Goal: Task Accomplishment & Management: Use online tool/utility

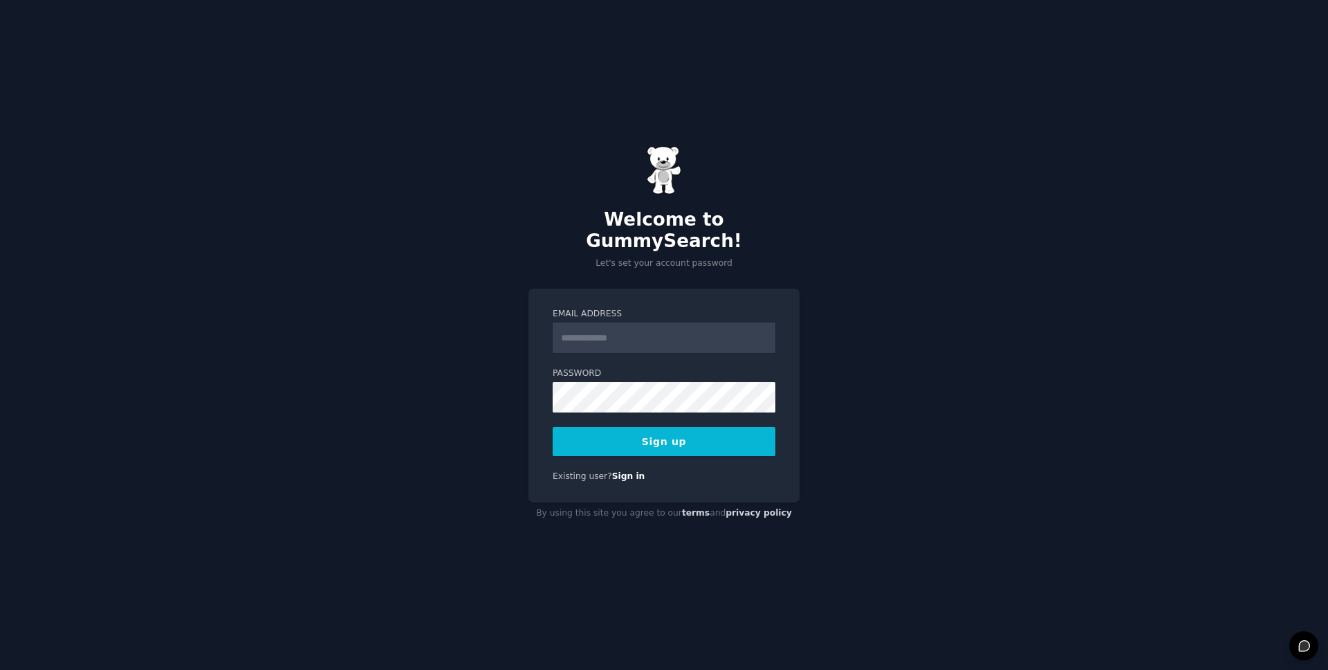
click at [605, 333] on input "Email Address" at bounding box center [664, 337] width 223 height 30
type input "**********"
click at [485, 319] on div "**********" at bounding box center [664, 335] width 1328 height 670
click at [673, 441] on button "Sign up" at bounding box center [664, 441] width 223 height 29
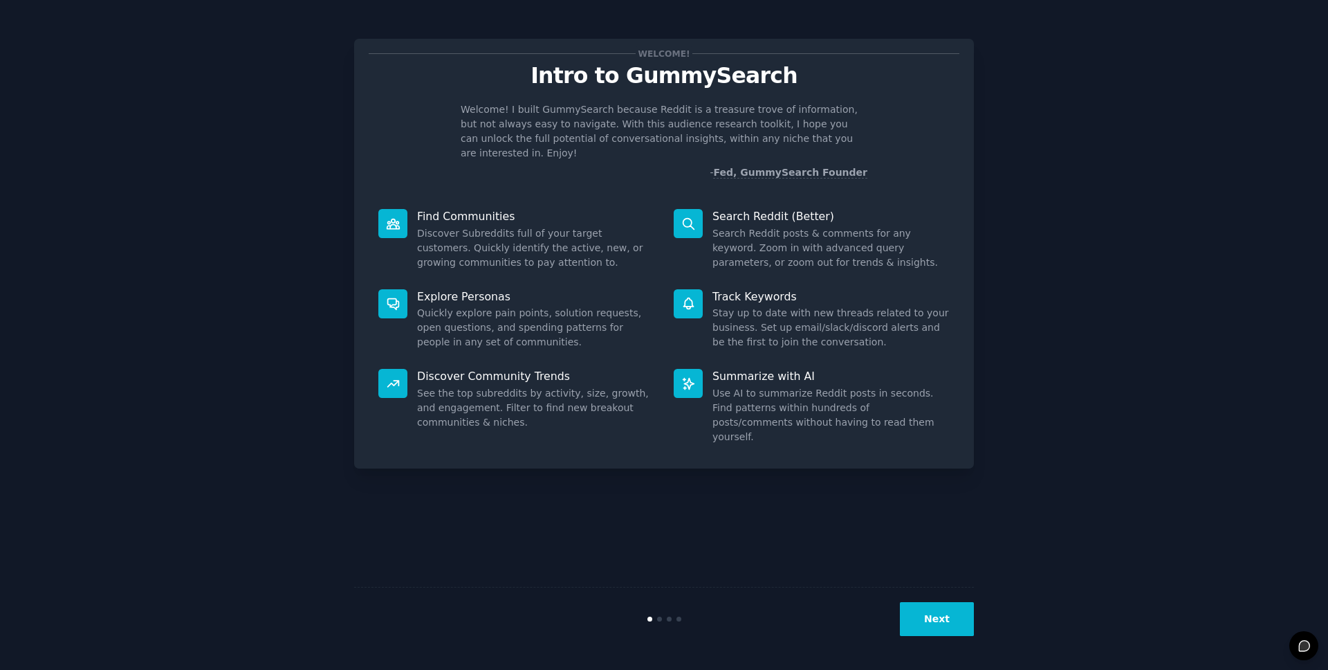
click at [778, 226] on dd "Search Reddit posts & comments for any keyword. Zoom in with advanced query par…" at bounding box center [831, 248] width 237 height 44
click at [937, 624] on button "Next" at bounding box center [937, 619] width 74 height 34
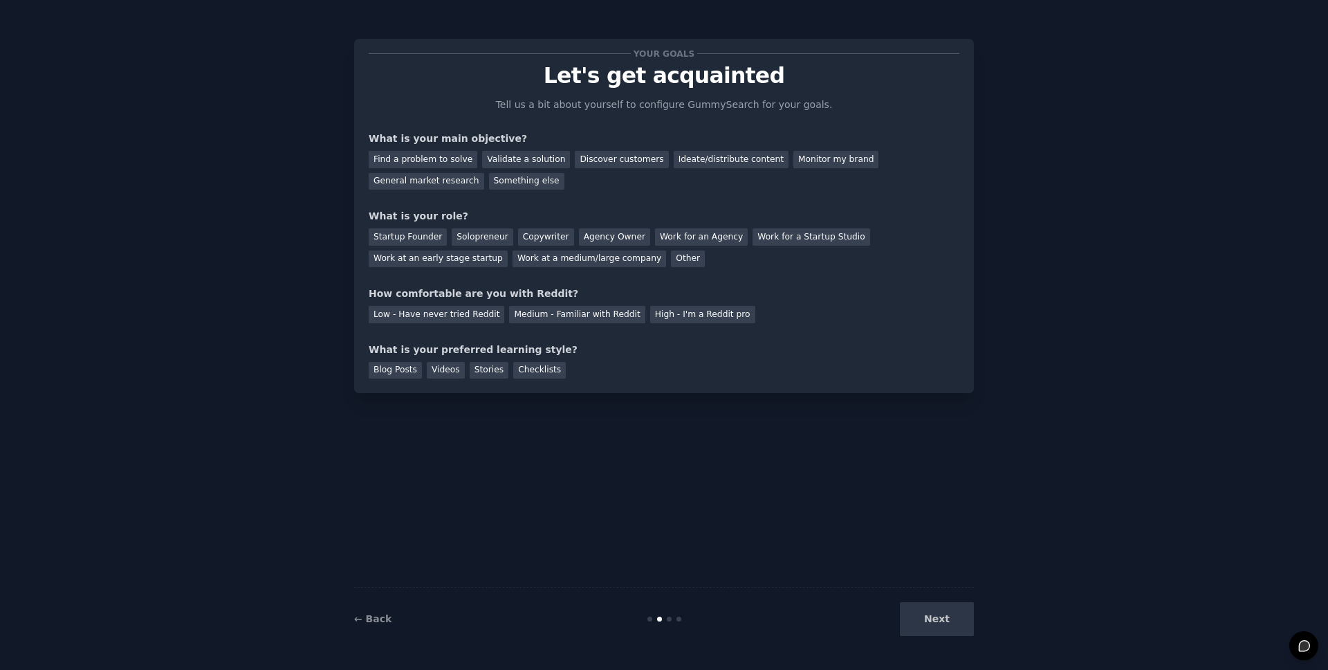
click at [939, 626] on div "Next" at bounding box center [870, 619] width 207 height 34
click at [795, 159] on div "Monitor my brand" at bounding box center [836, 159] width 85 height 17
click at [577, 263] on div "Work at a medium/large company" at bounding box center [590, 258] width 154 height 17
click at [582, 313] on div "Medium - Familiar with Reddit" at bounding box center [577, 314] width 136 height 17
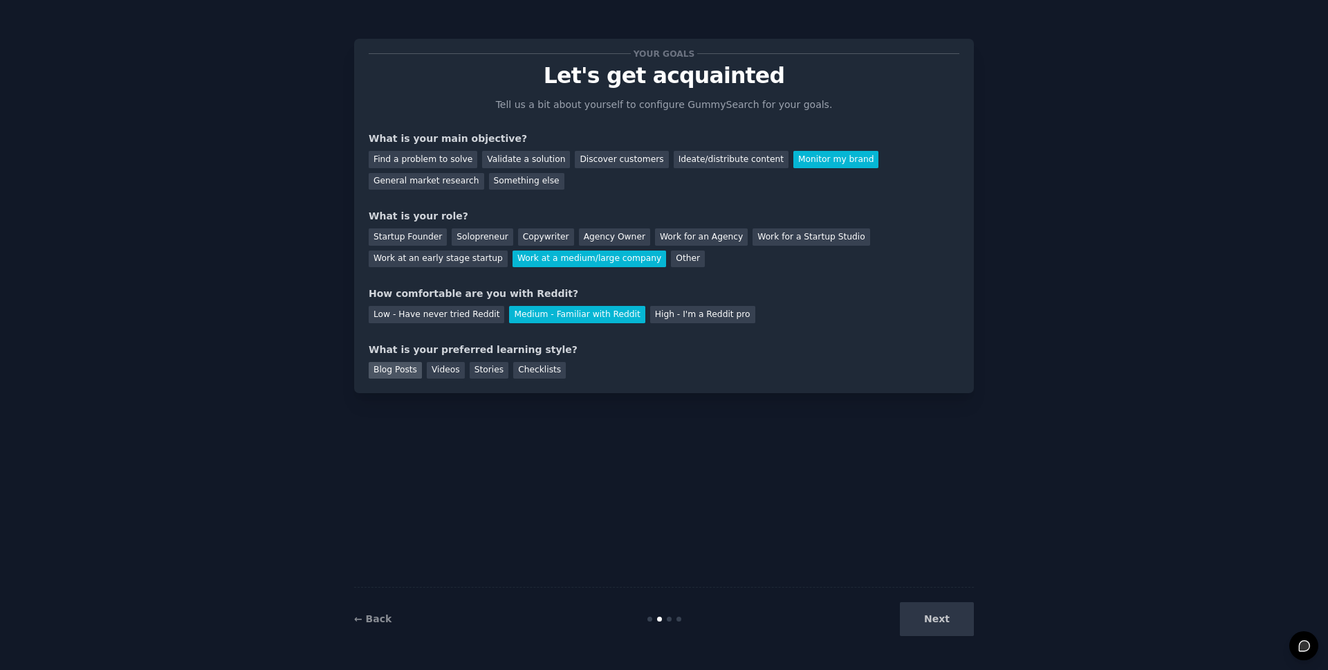
click at [389, 369] on div "Blog Posts" at bounding box center [395, 370] width 53 height 17
click at [952, 623] on button "Next" at bounding box center [937, 619] width 74 height 34
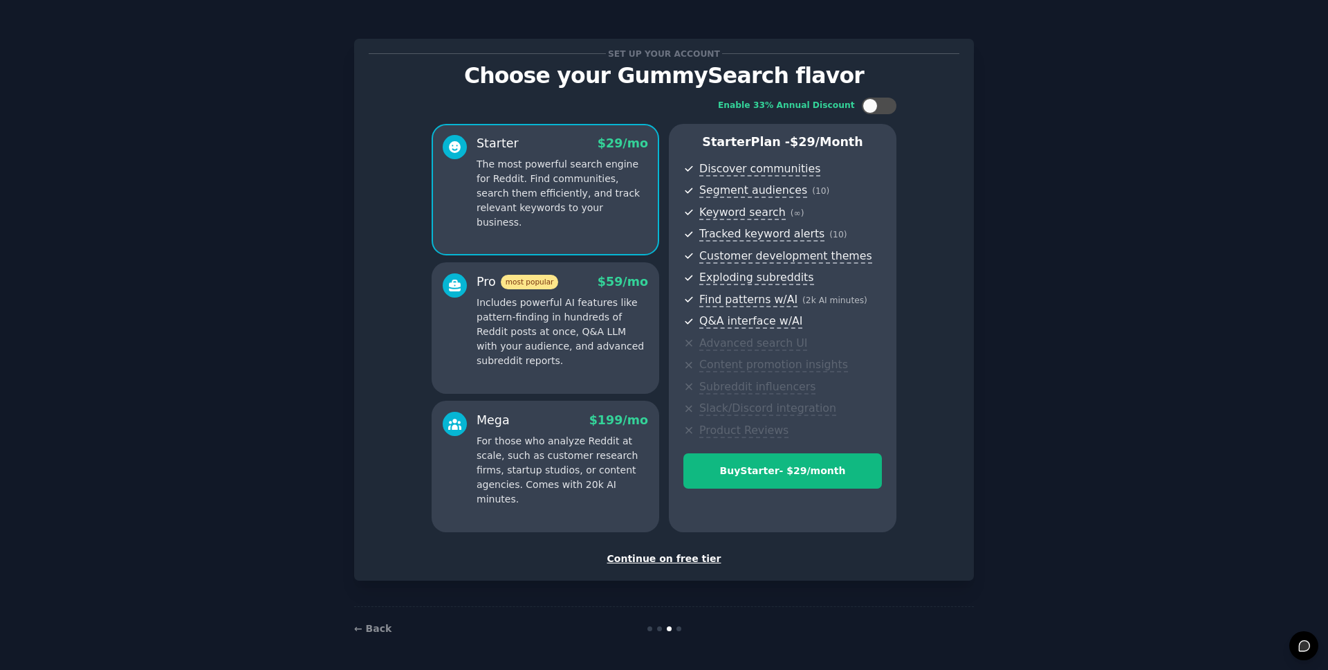
click at [684, 561] on div "Continue on free tier" at bounding box center [664, 558] width 591 height 15
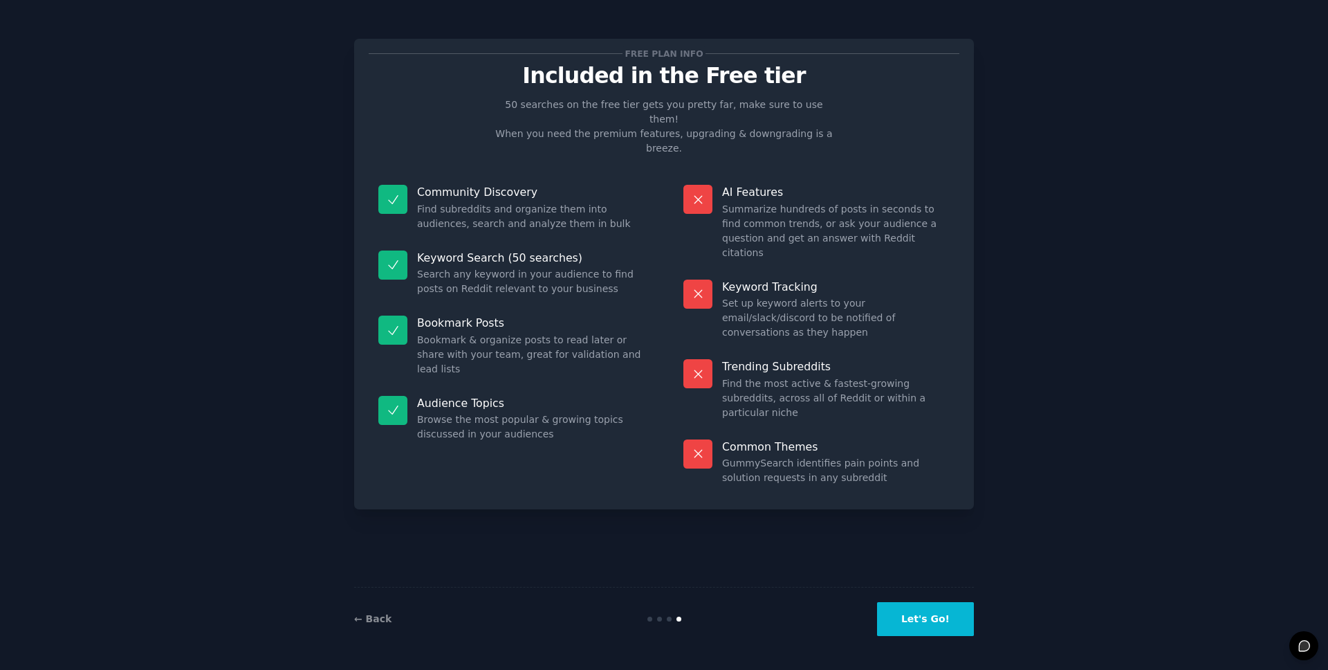
click at [921, 613] on button "Let's Go!" at bounding box center [925, 619] width 97 height 34
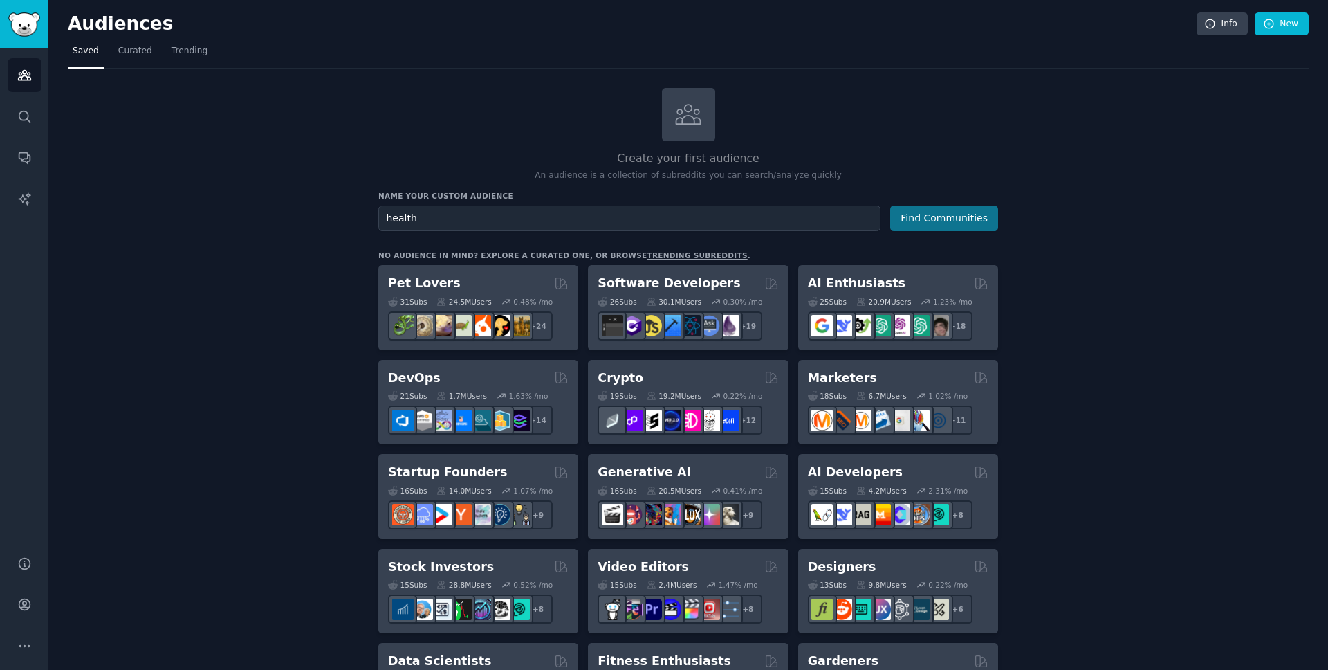
type input "health"
click at [936, 225] on button "Find Communities" at bounding box center [944, 218] width 108 height 26
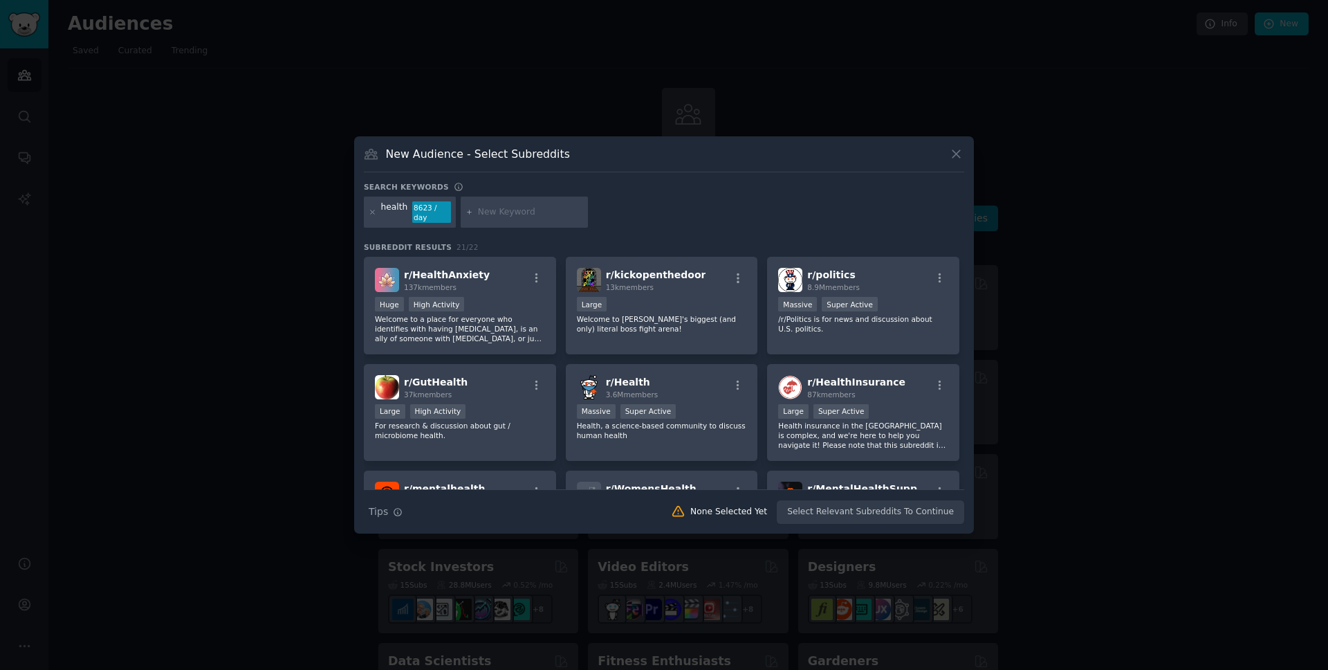
click at [504, 212] on input "text" at bounding box center [530, 212] width 105 height 12
type input "[GEOGRAPHIC_DATA]"
click at [468, 214] on icon at bounding box center [470, 212] width 8 height 8
click at [535, 214] on input "[GEOGRAPHIC_DATA]" at bounding box center [530, 212] width 105 height 12
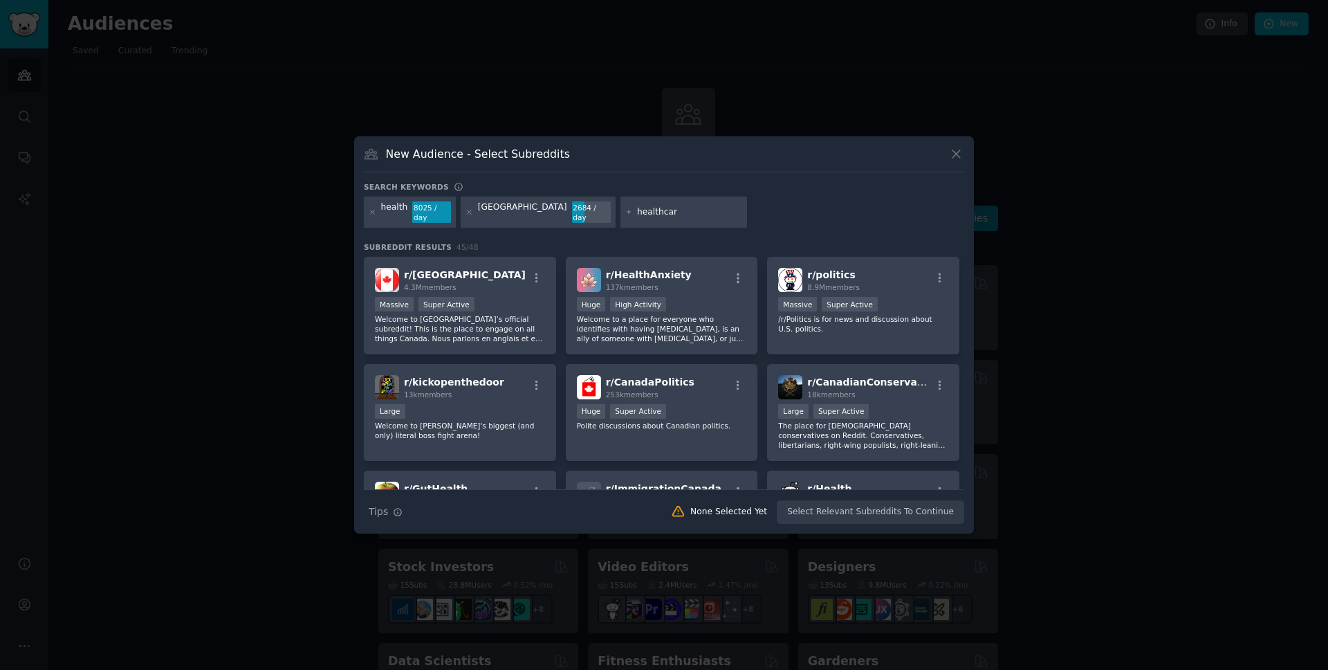
type input "healthcare"
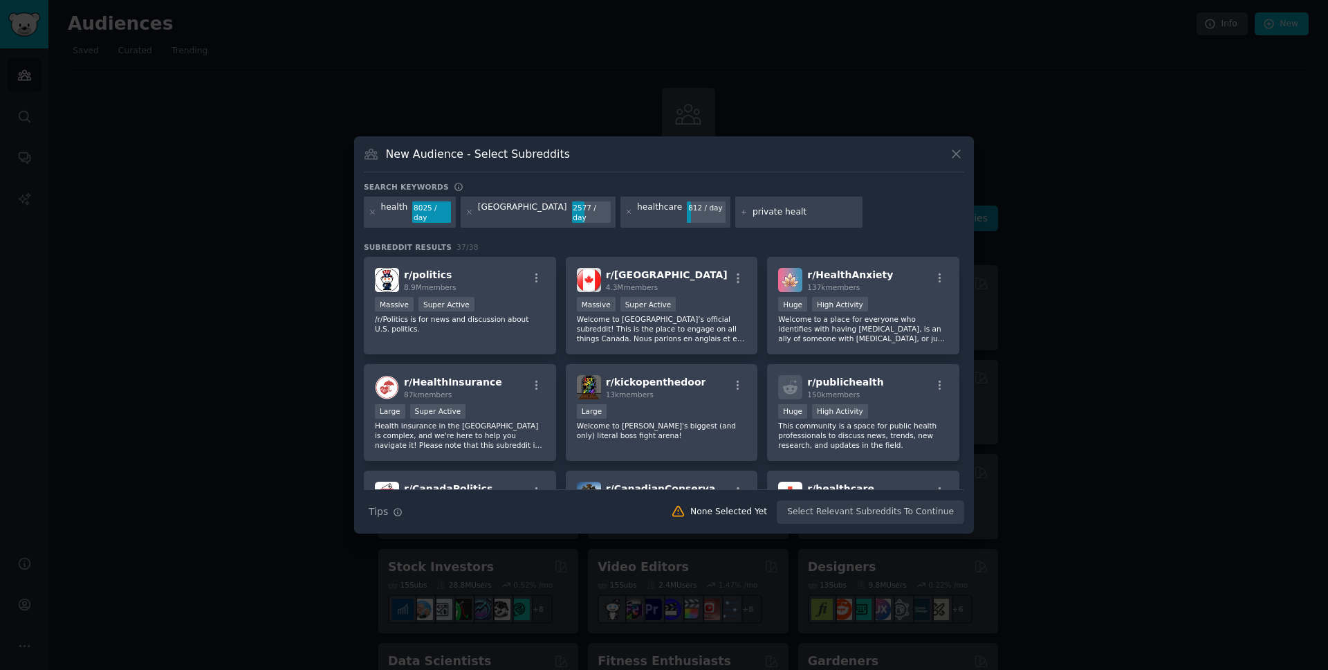
type input "private health"
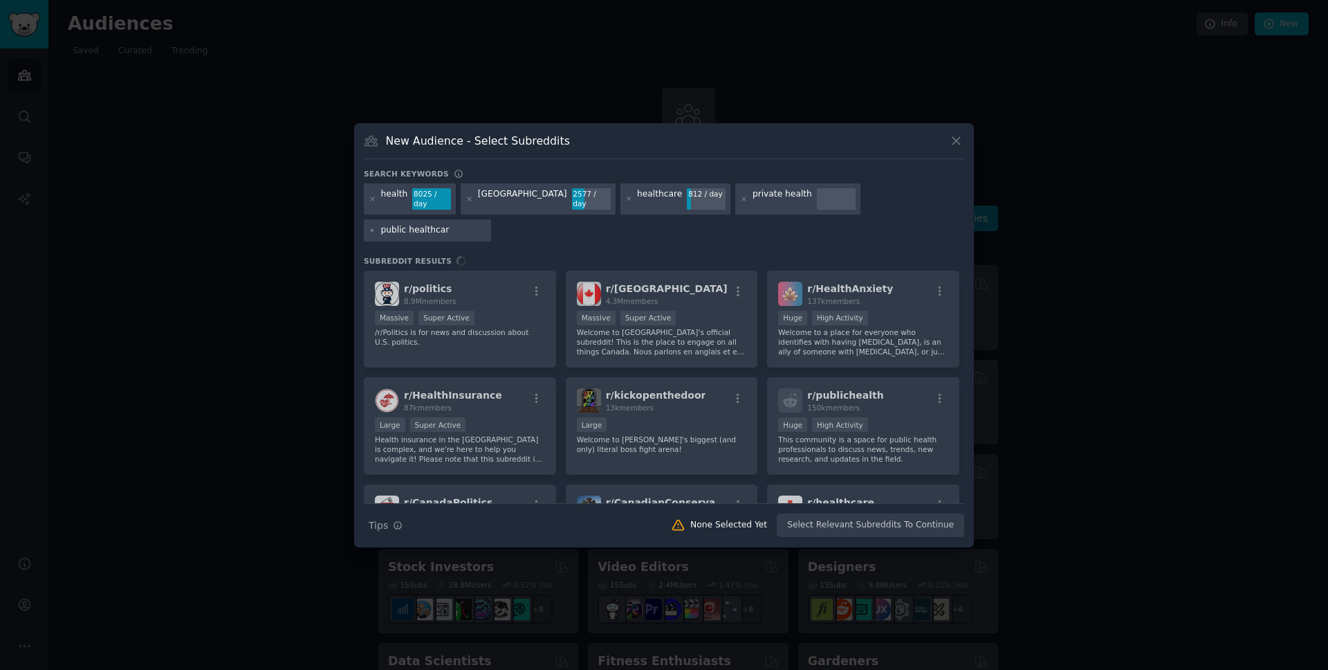
type input "public healthcare"
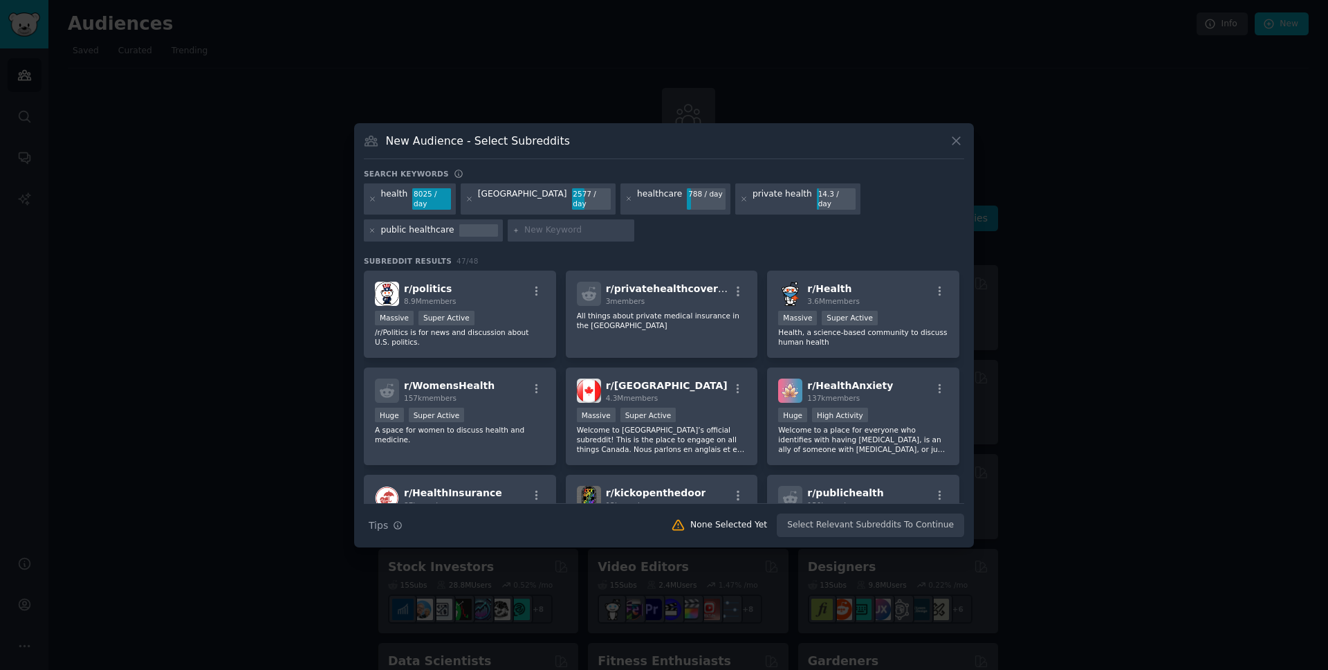
click at [510, 235] on div "health 8025 / day [GEOGRAPHIC_DATA] 2577 / day healthcare 788 / day private hea…" at bounding box center [664, 214] width 600 height 63
click at [764, 148] on div "New Audience - Select Subreddits" at bounding box center [664, 146] width 600 height 26
click at [852, 351] on div "r/ Health 3.6M members >= 95th percentile for submissions / day Massive Super A…" at bounding box center [863, 314] width 192 height 88
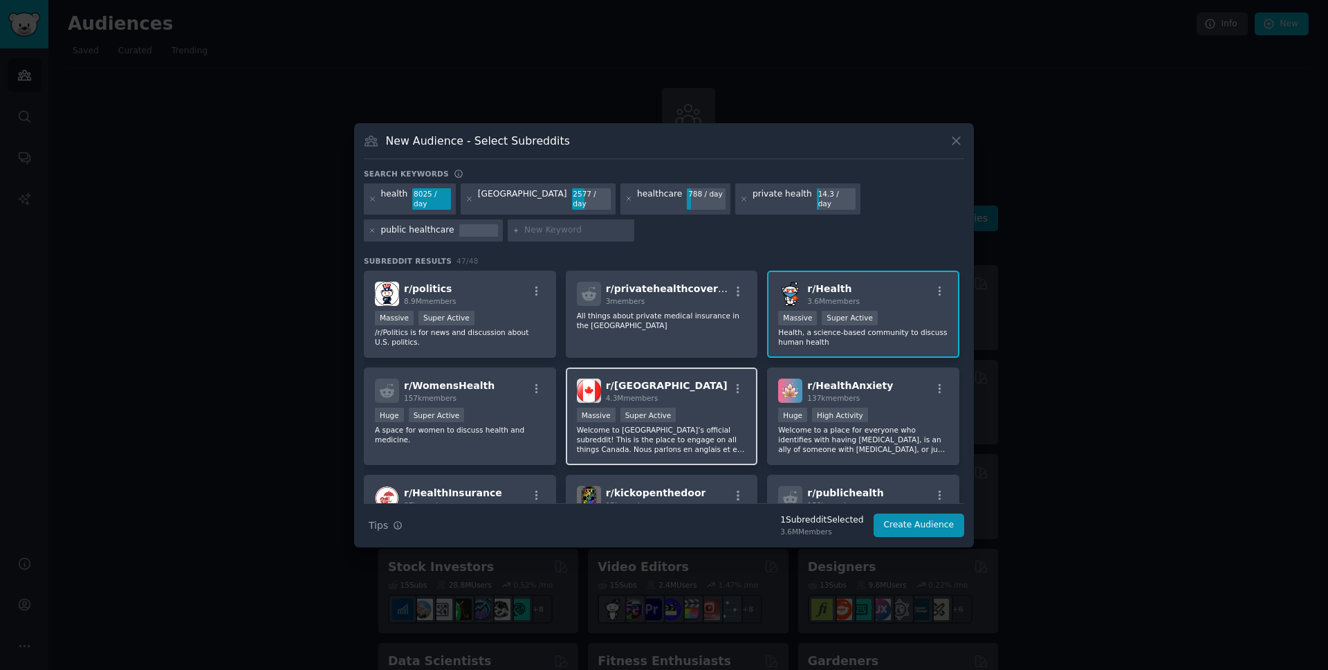
click at [661, 389] on div "r/ canada 4.3M members" at bounding box center [662, 390] width 170 height 24
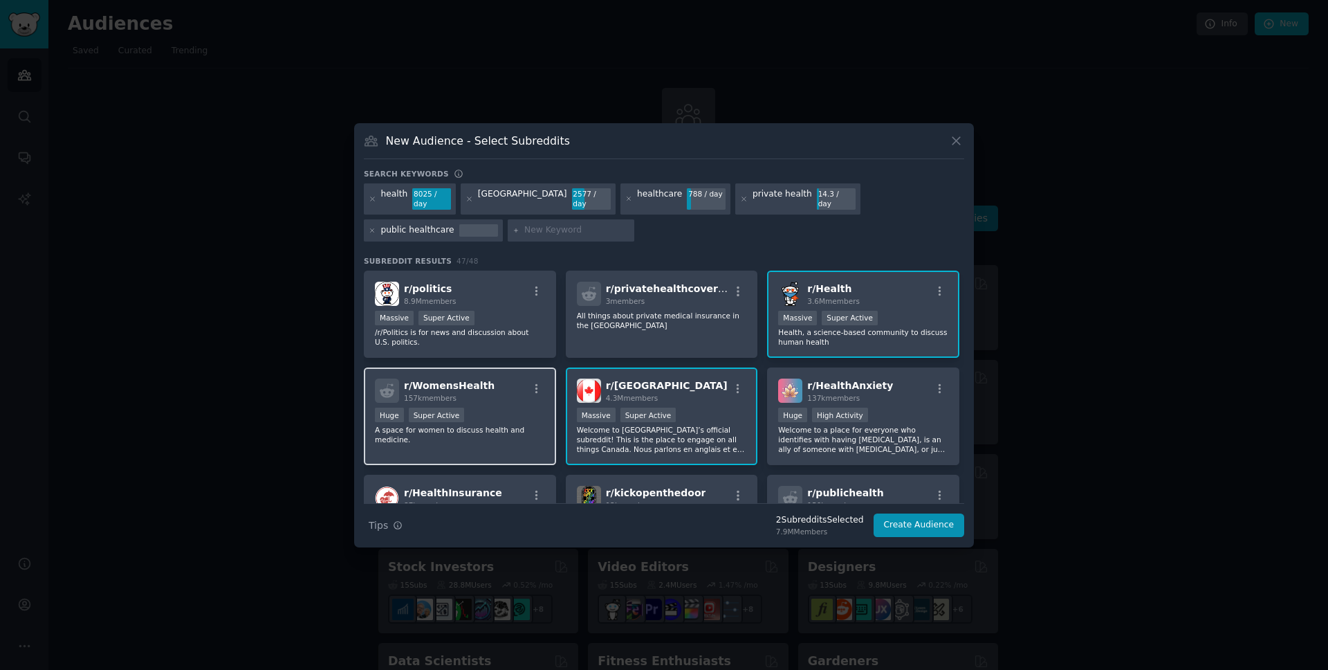
click at [452, 430] on p "A space for women to discuss health and medicine." at bounding box center [460, 434] width 170 height 19
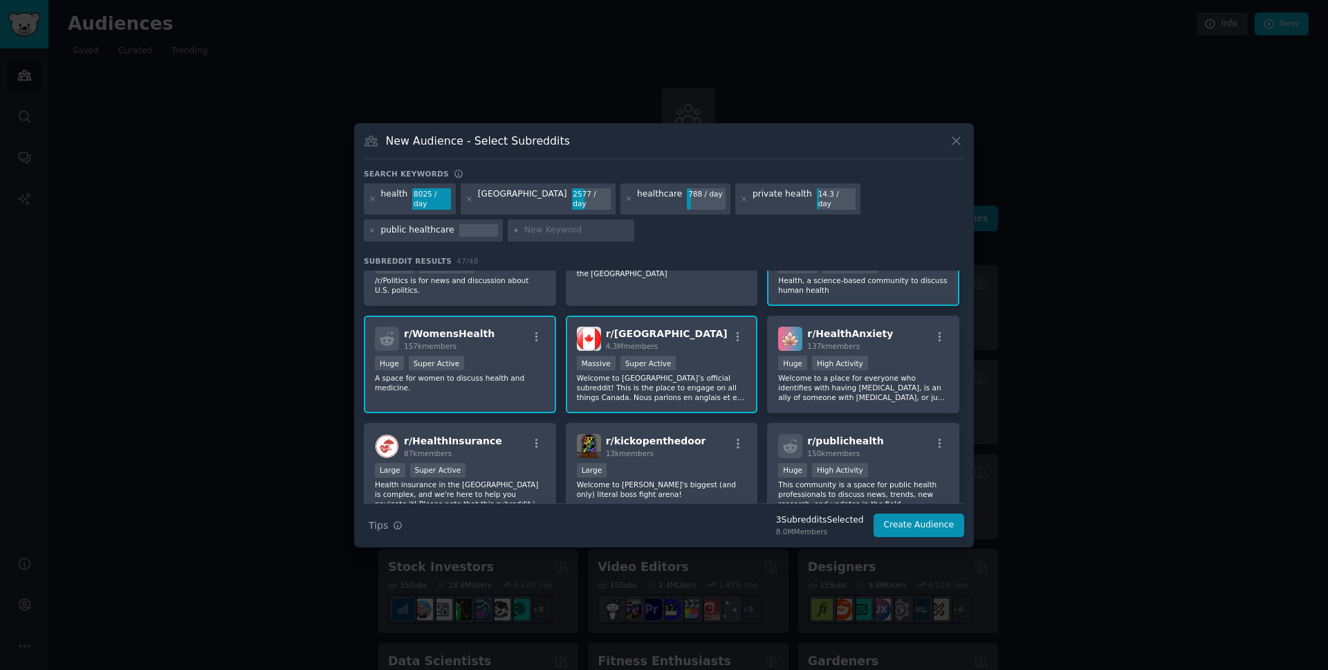
scroll to position [76, 0]
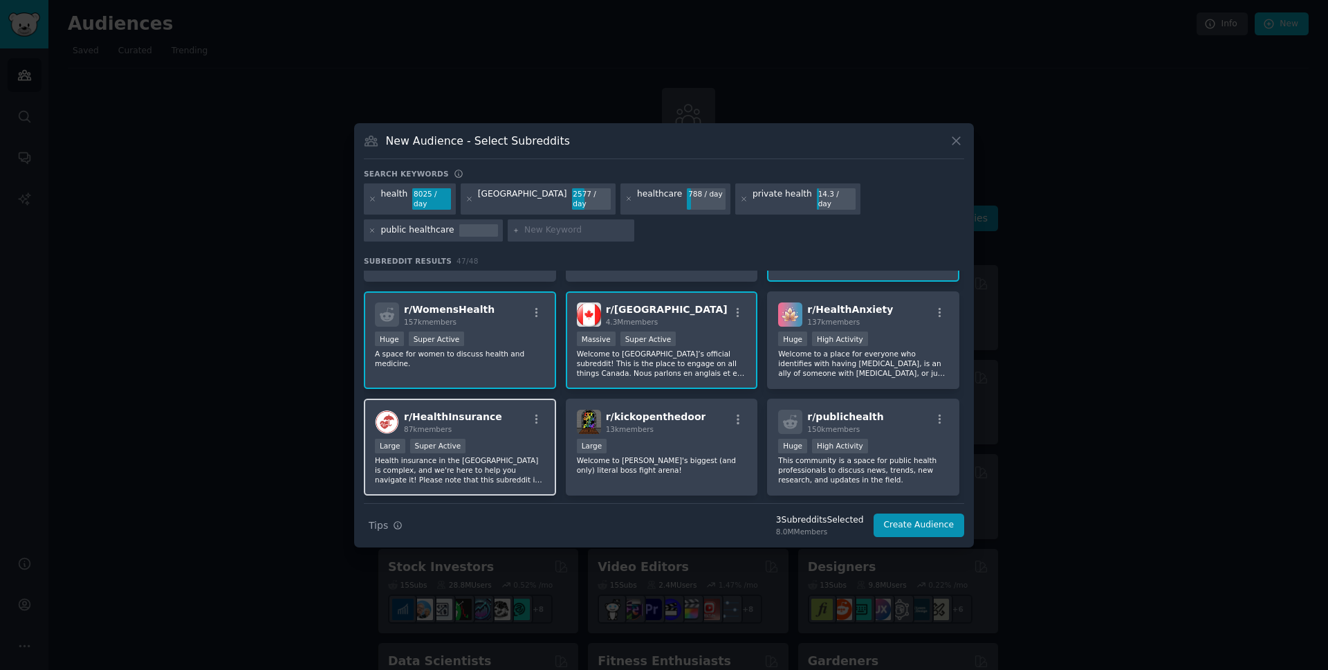
click at [502, 461] on p "Health insurance in the [GEOGRAPHIC_DATA] is complex, and we're here to help yo…" at bounding box center [460, 469] width 170 height 29
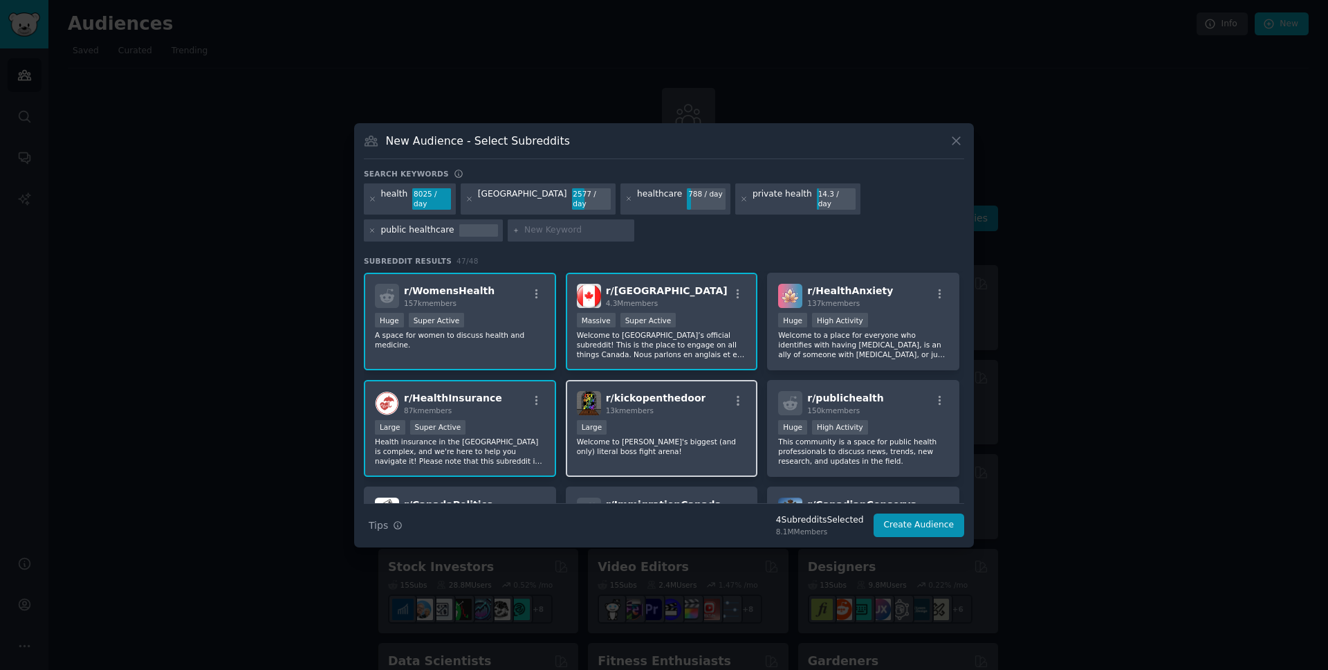
scroll to position [163, 0]
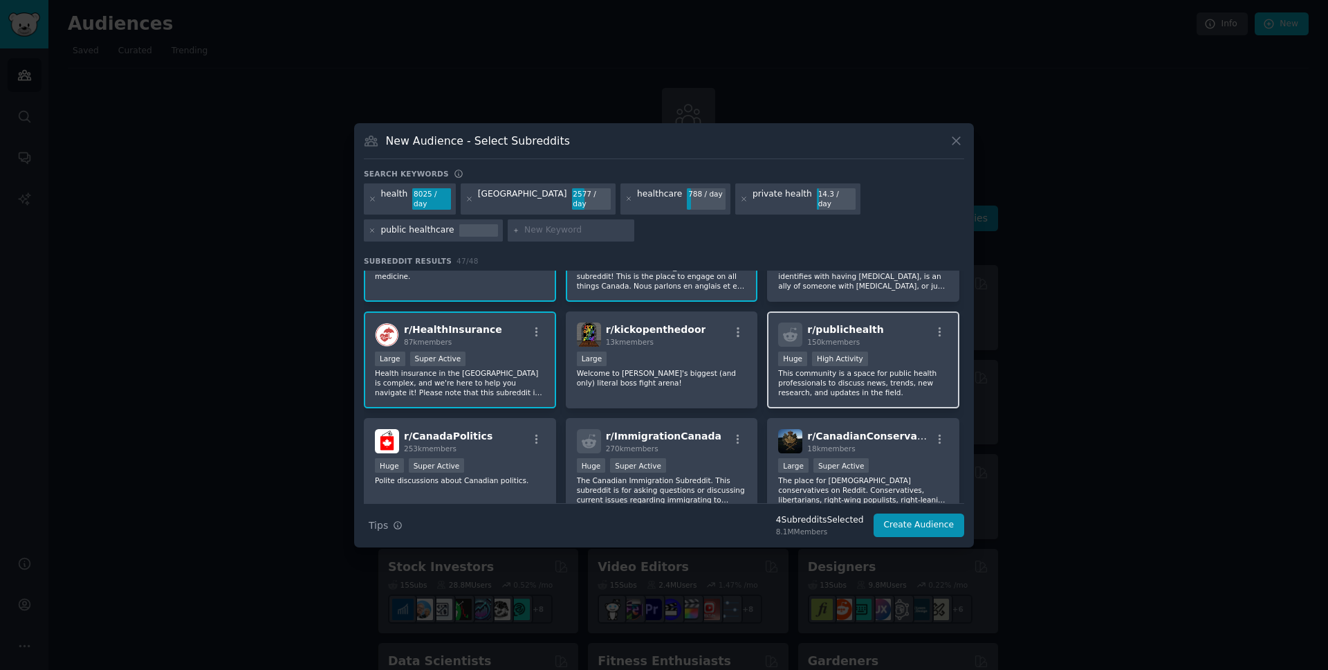
click at [897, 378] on p "This community is a space for public health professionals to discuss news, tren…" at bounding box center [863, 382] width 170 height 29
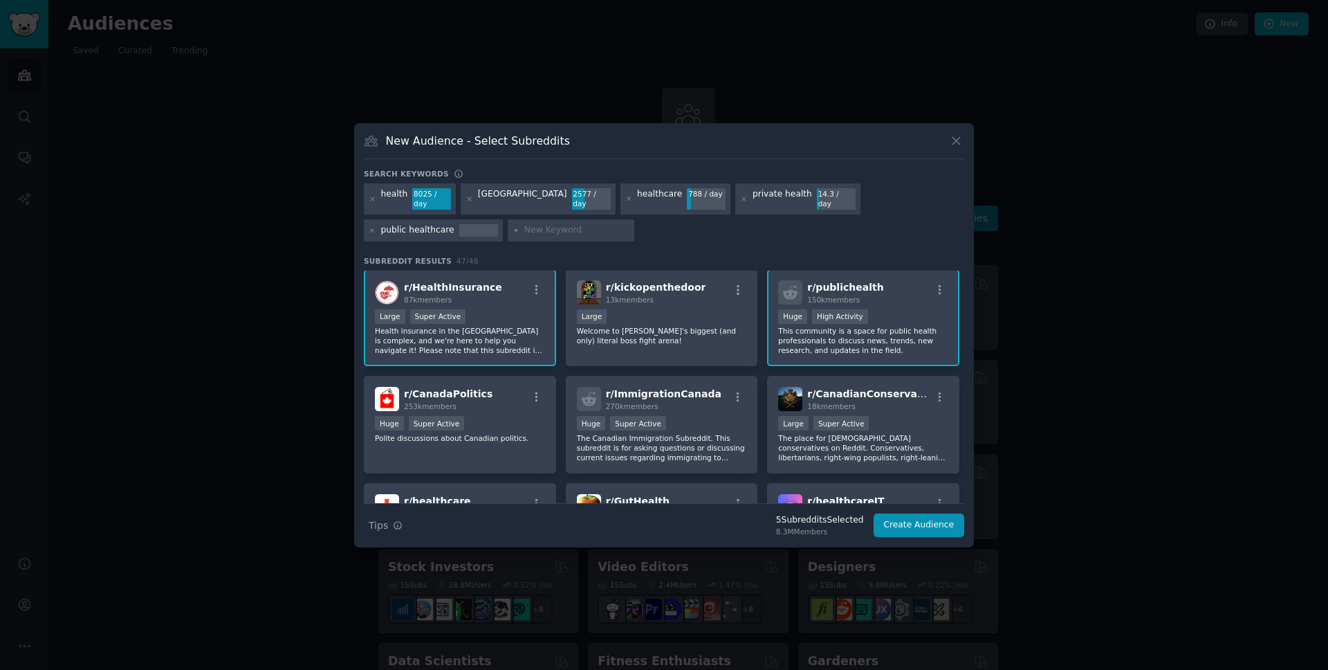
scroll to position [248, 0]
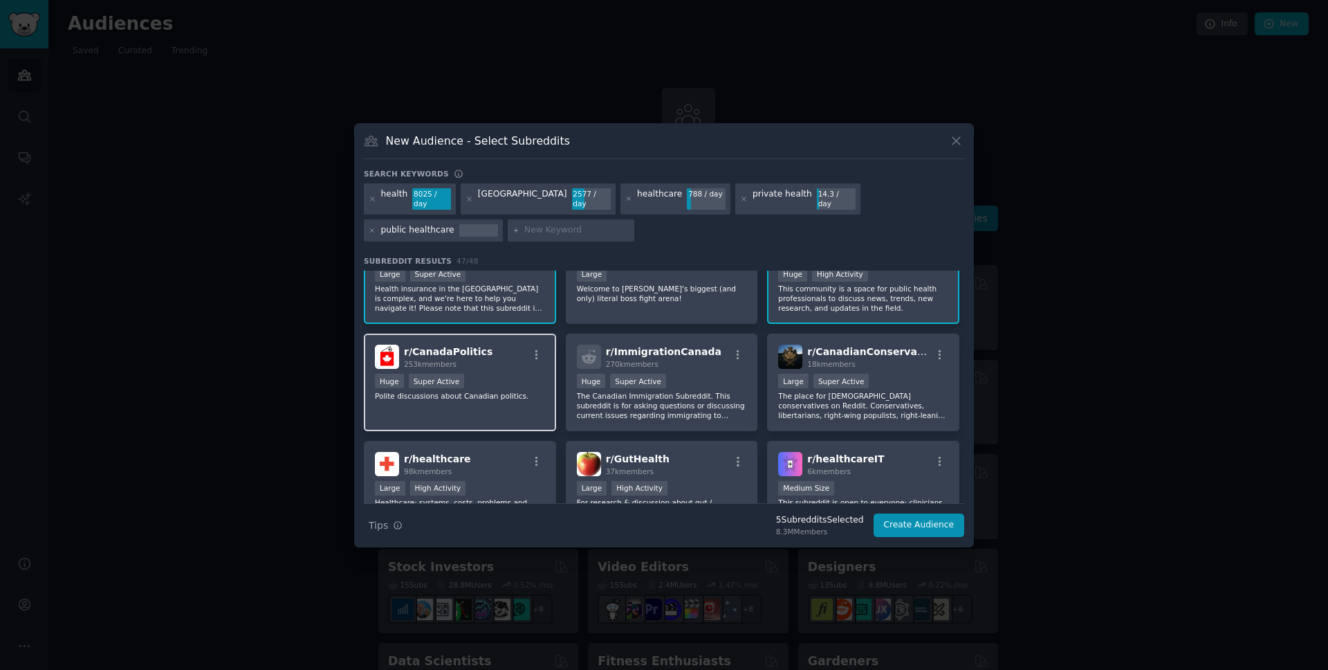
click at [483, 410] on div "r/ CanadaPolitics 253k members Huge Super Active Polite discussions about Canad…" at bounding box center [460, 382] width 192 height 98
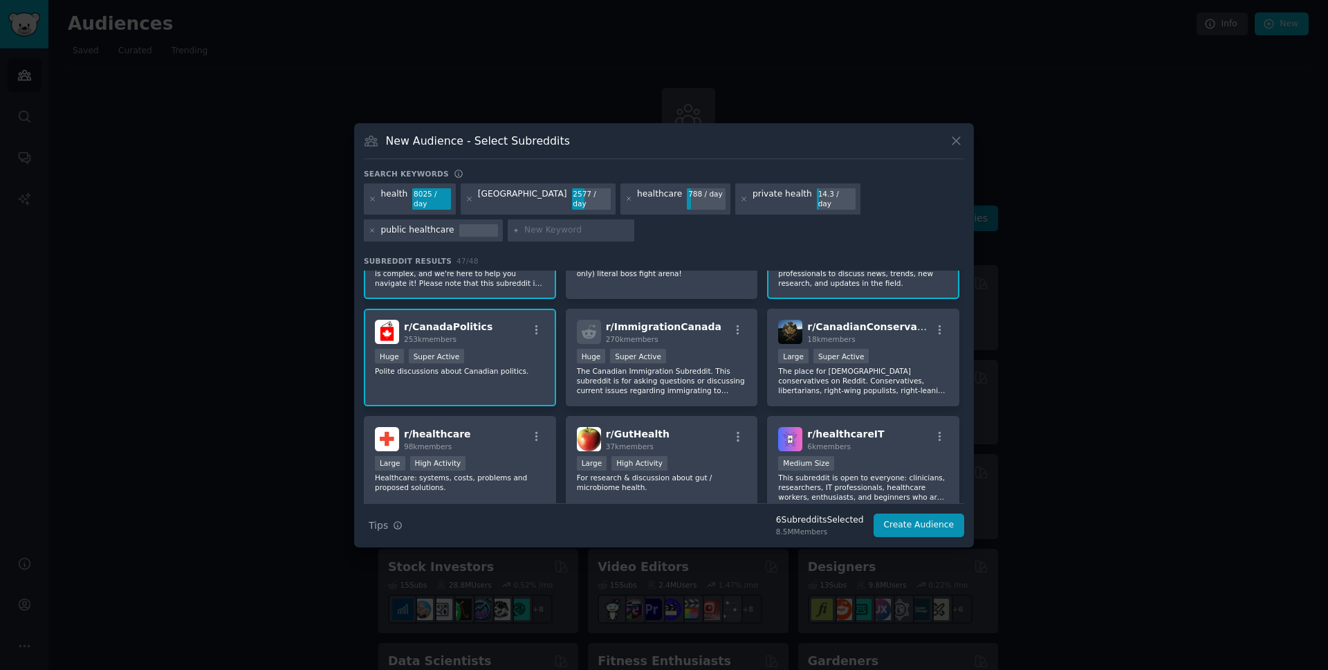
scroll to position [298, 0]
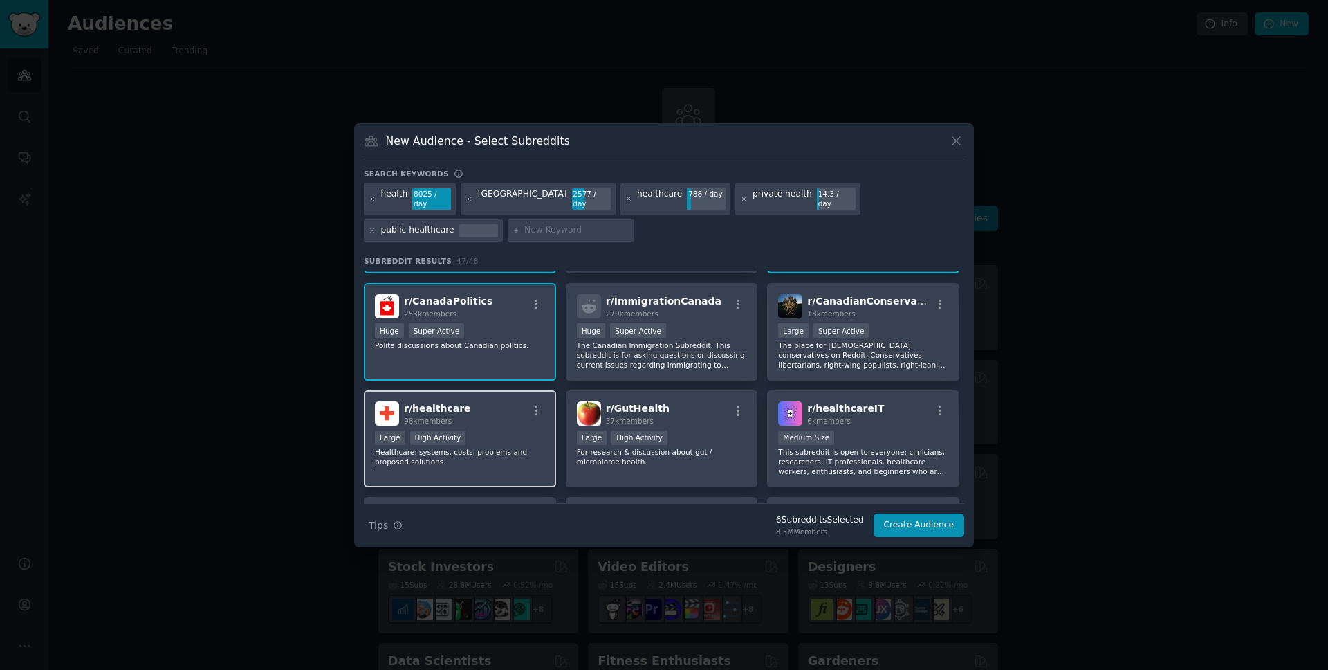
click at [495, 471] on div "r/ healthcare 98k members >= 80th percentile for submissions / day Large High A…" at bounding box center [460, 439] width 192 height 98
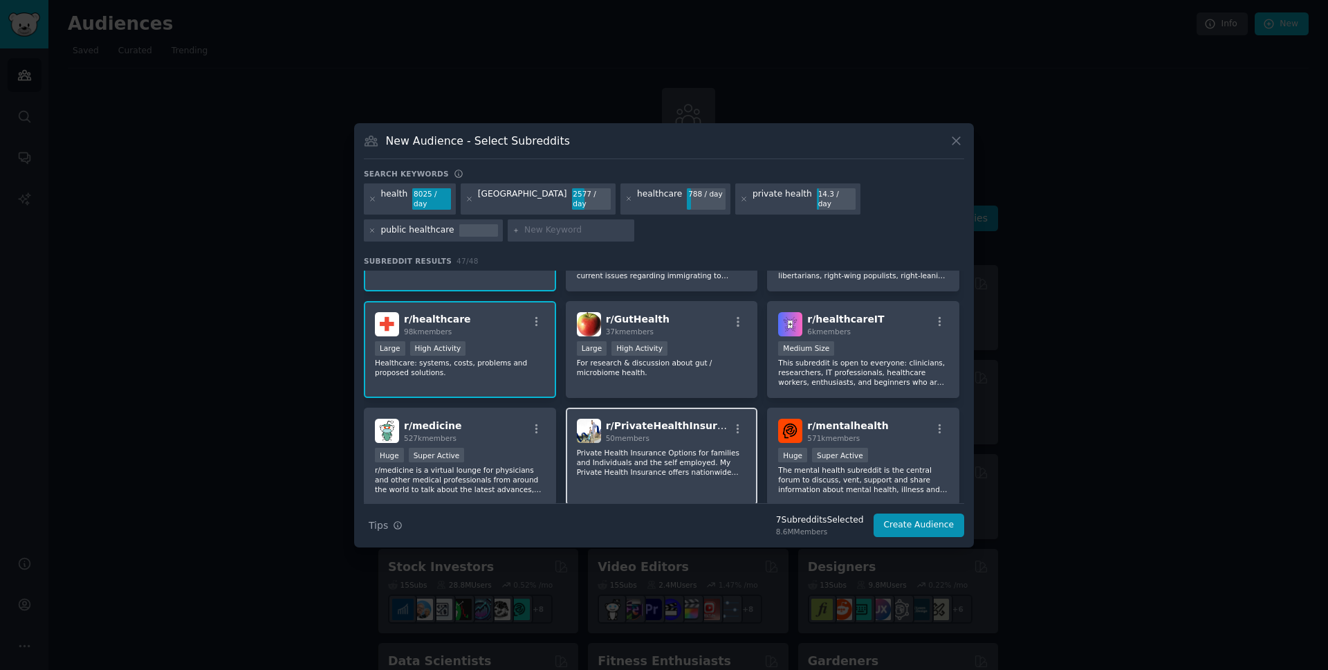
scroll to position [396, 0]
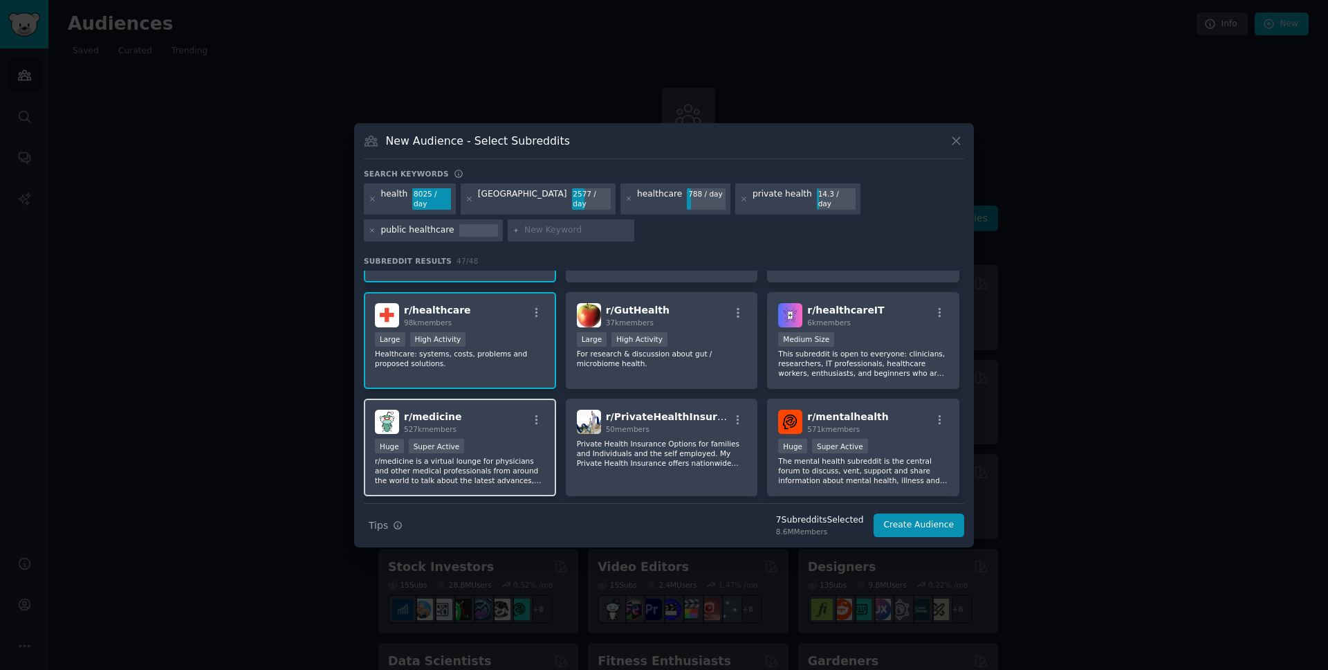
click at [460, 475] on p "r/medicine is a virtual lounge for physicians and other medical professionals f…" at bounding box center [460, 470] width 170 height 29
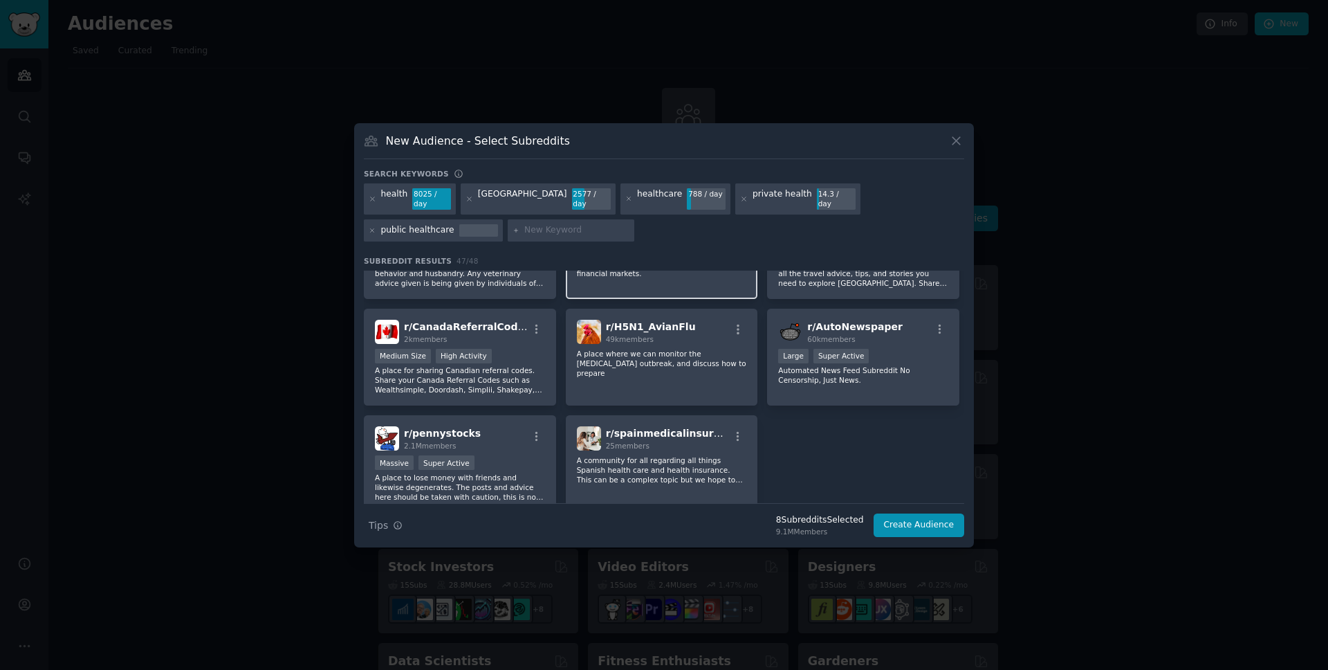
scroll to position [1473, 0]
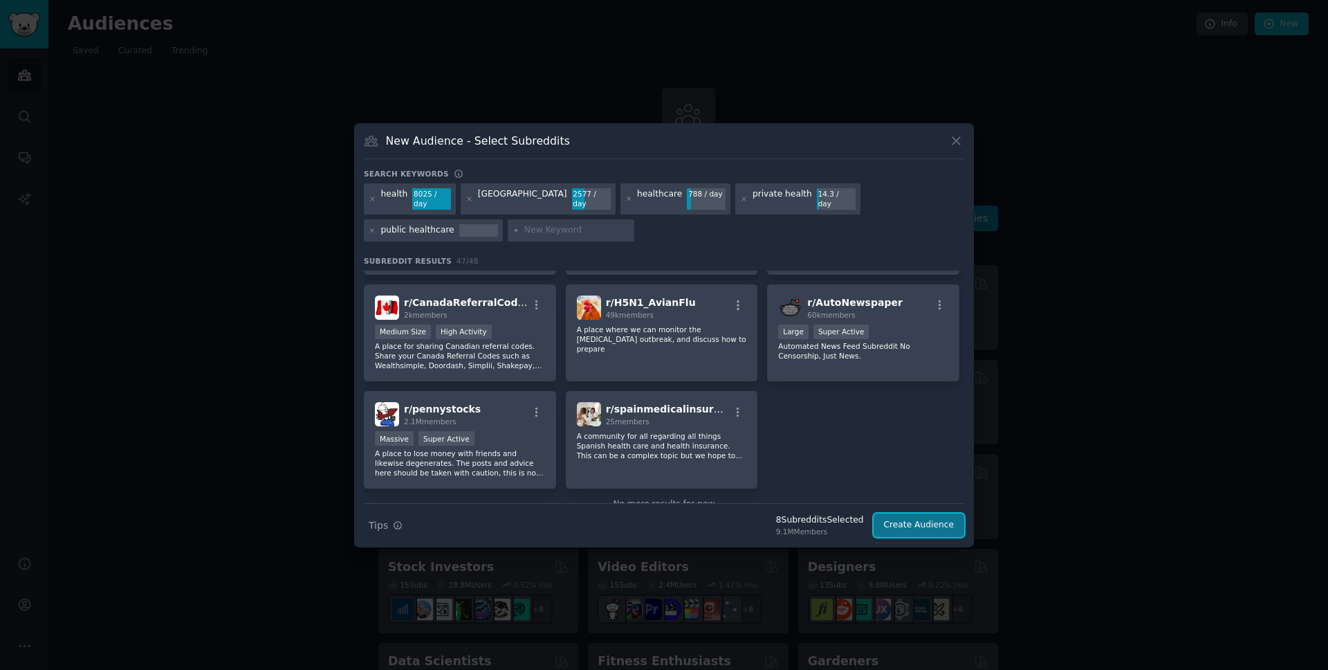
click at [912, 526] on button "Create Audience" at bounding box center [919, 525] width 91 height 24
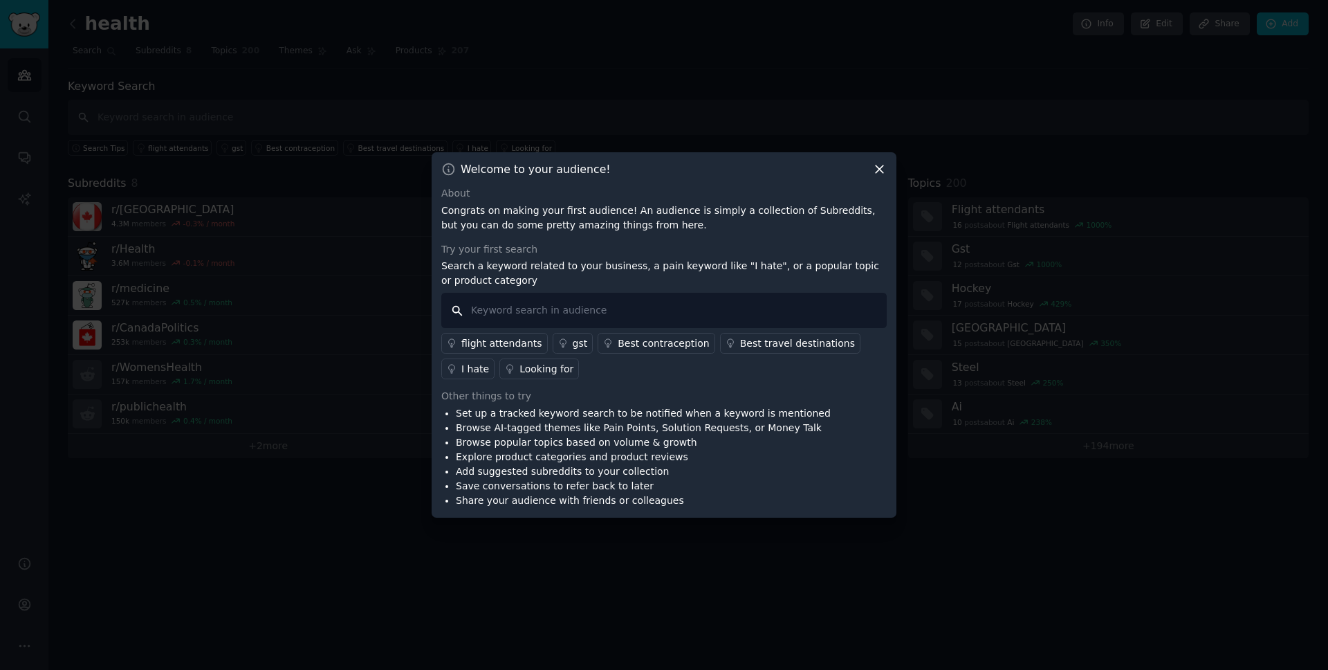
click at [493, 315] on input "text" at bounding box center [664, 310] width 446 height 35
type input "maple"
click at [532, 309] on input "maple" at bounding box center [664, 310] width 446 height 35
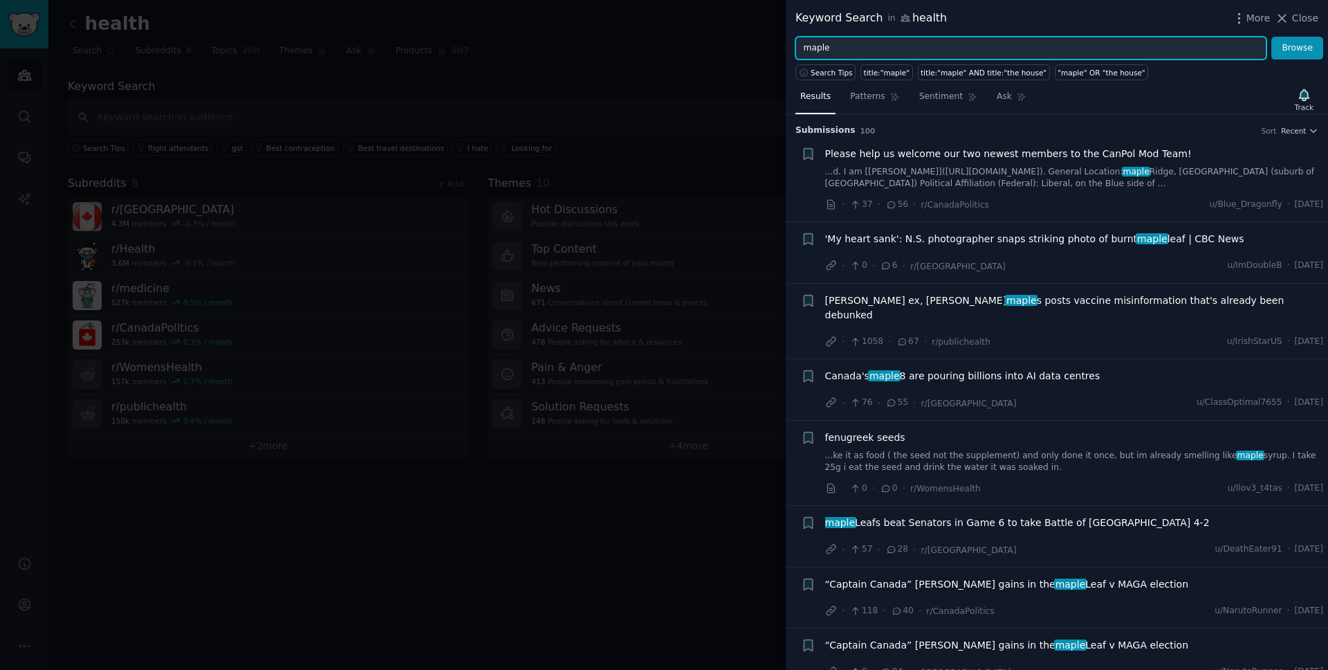
click at [848, 52] on input "maple" at bounding box center [1031, 49] width 471 height 24
click at [1272, 37] on button "Browse" at bounding box center [1298, 49] width 52 height 24
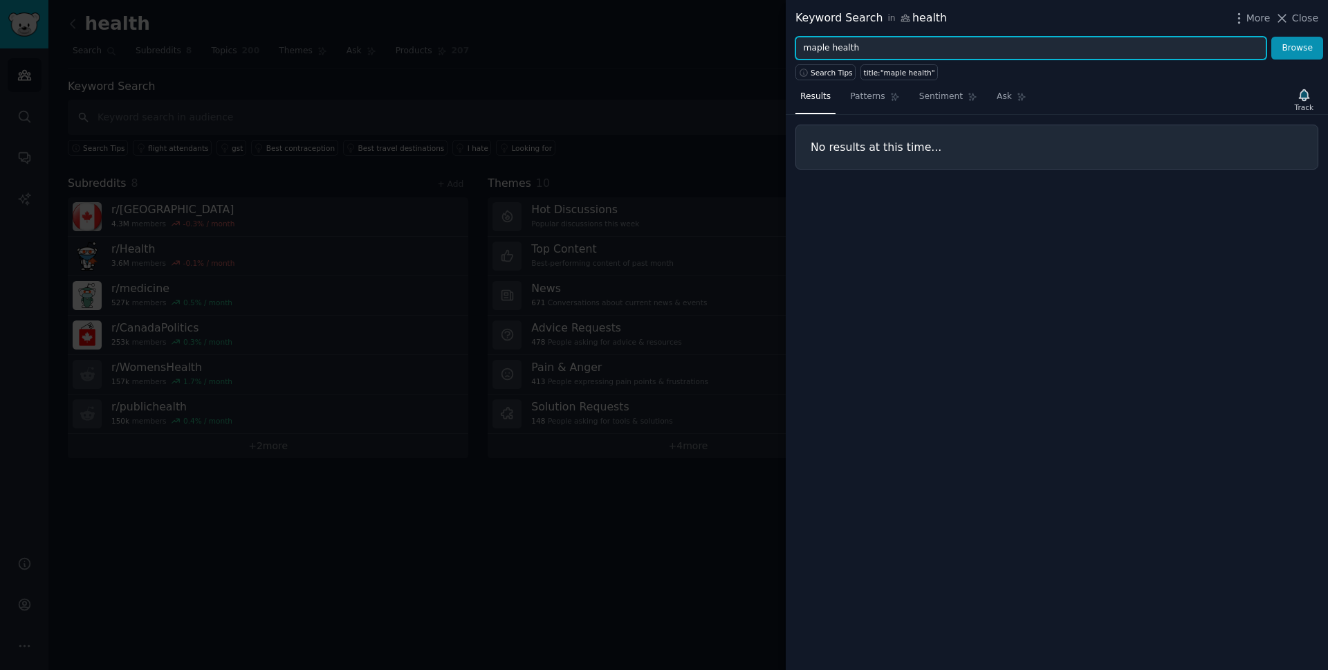
click at [863, 48] on input "maple health" at bounding box center [1031, 49] width 471 height 24
click at [1272, 37] on button "Browse" at bounding box center [1298, 49] width 52 height 24
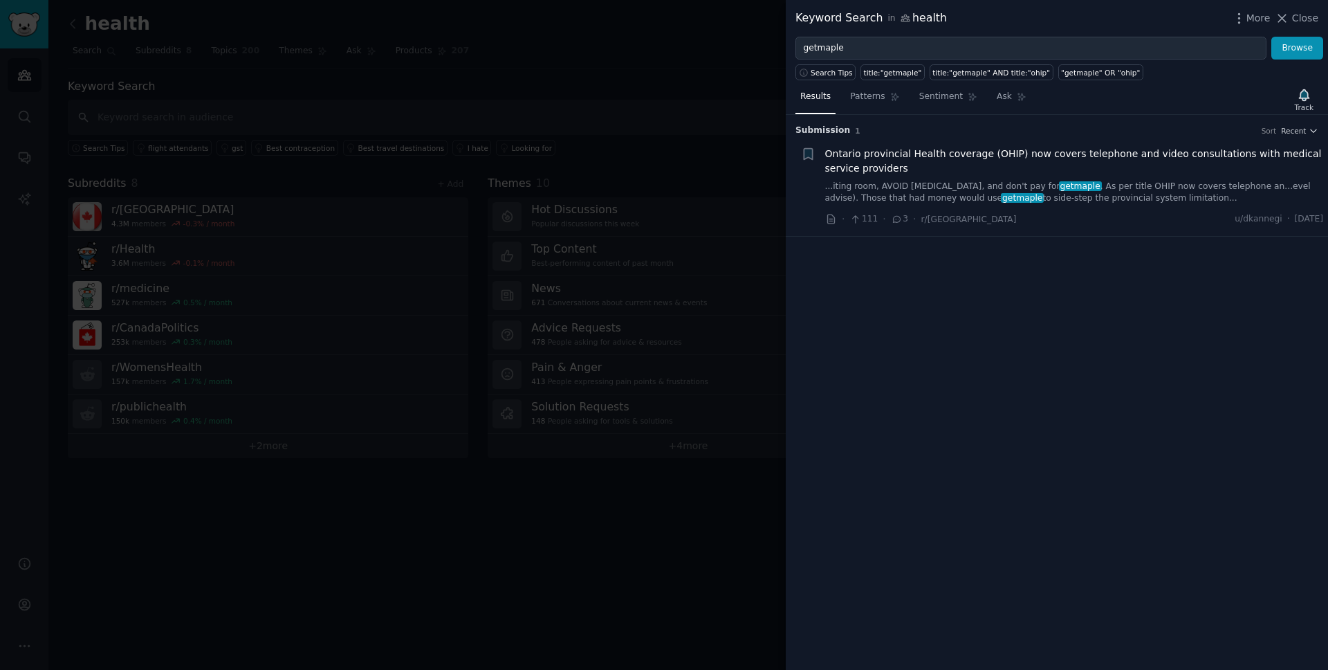
click at [1001, 157] on span "Ontario provincial Health coverage (OHIP) now covers telephone and video consul…" at bounding box center [1074, 161] width 499 height 29
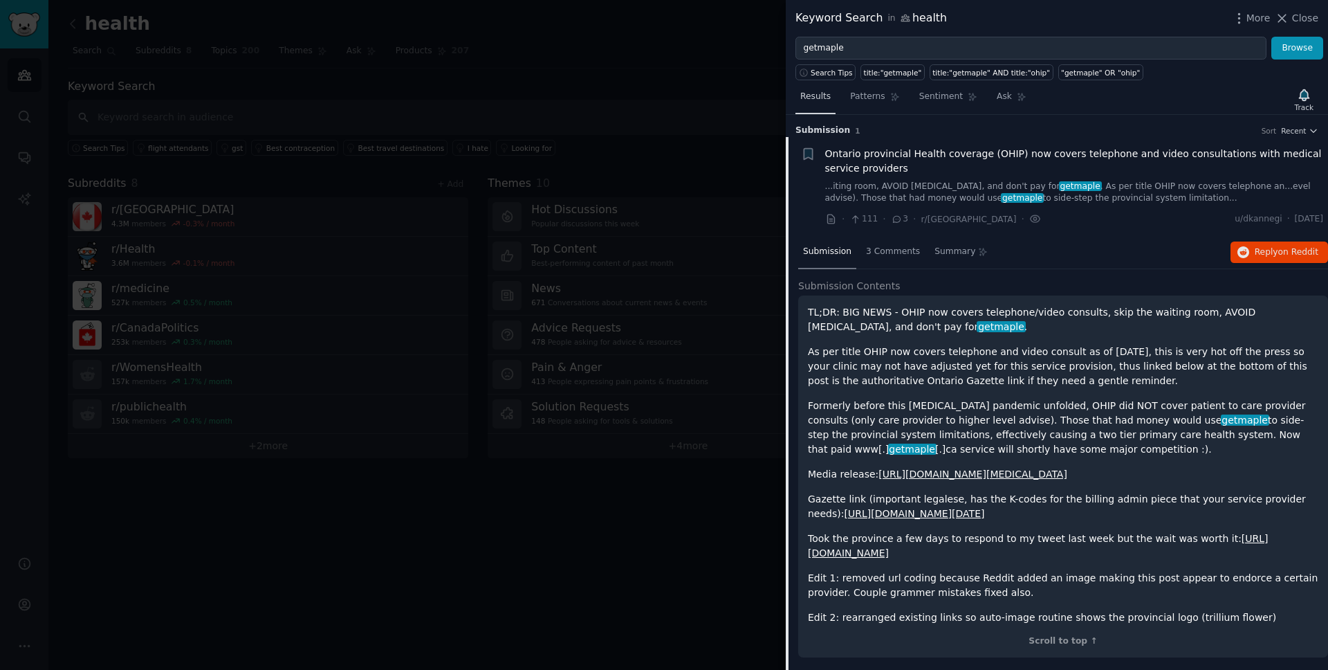
click at [811, 104] on link "Results" at bounding box center [816, 100] width 40 height 28
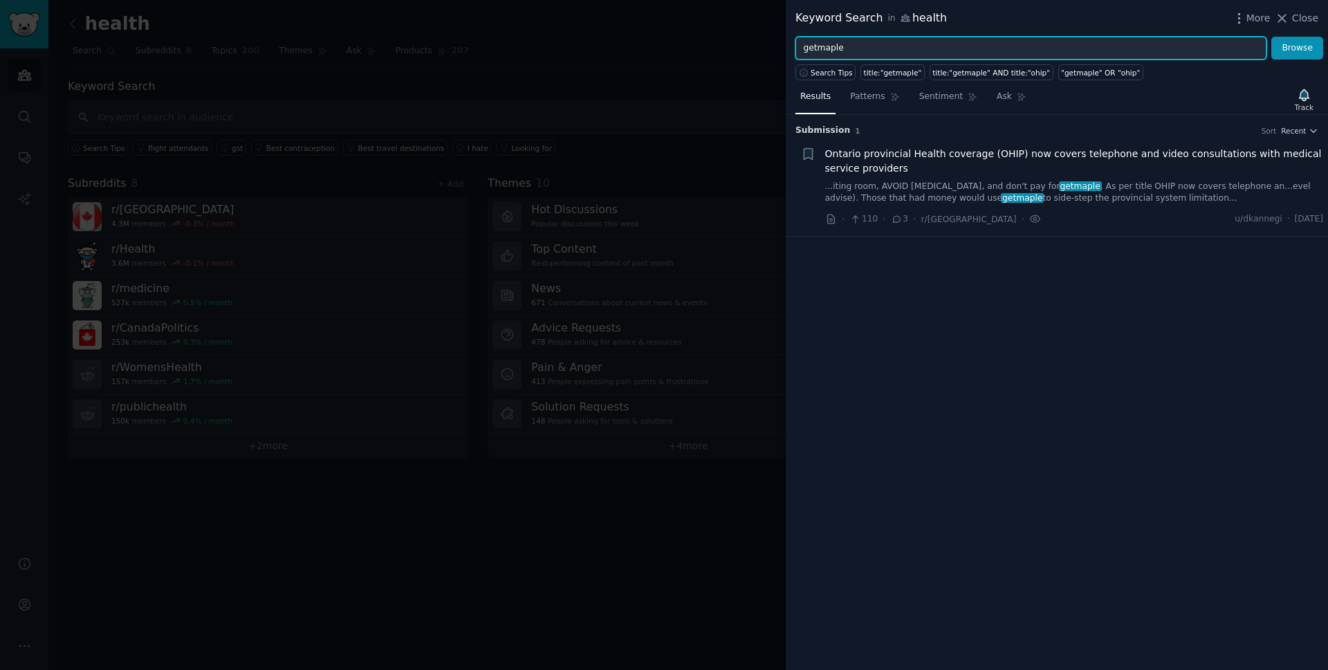
drag, startPoint x: 818, startPoint y: 48, endPoint x: 775, endPoint y: 46, distance: 42.9
click at [775, 46] on div "Keyword Search in health More Close getmaple Browse Search Tips title:"getmaple…" at bounding box center [664, 335] width 1328 height 670
click at [842, 47] on input "maple" at bounding box center [1031, 49] width 471 height 24
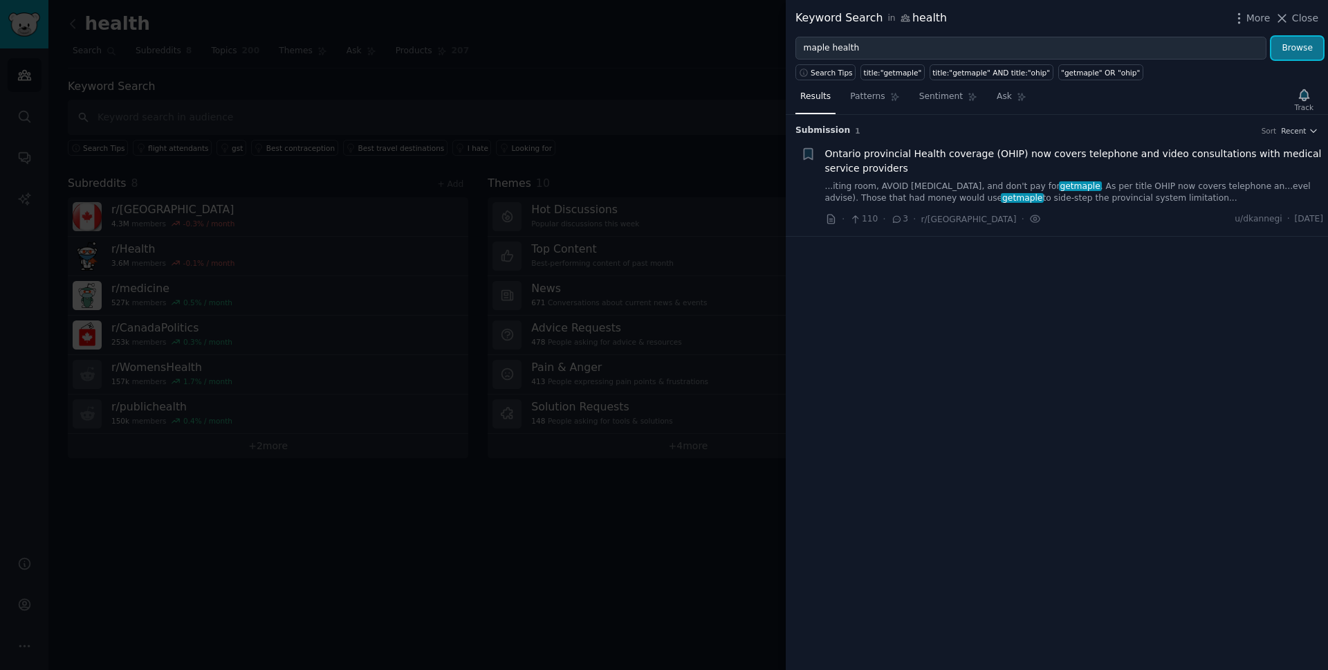
click at [1285, 49] on button "Browse" at bounding box center [1298, 49] width 52 height 24
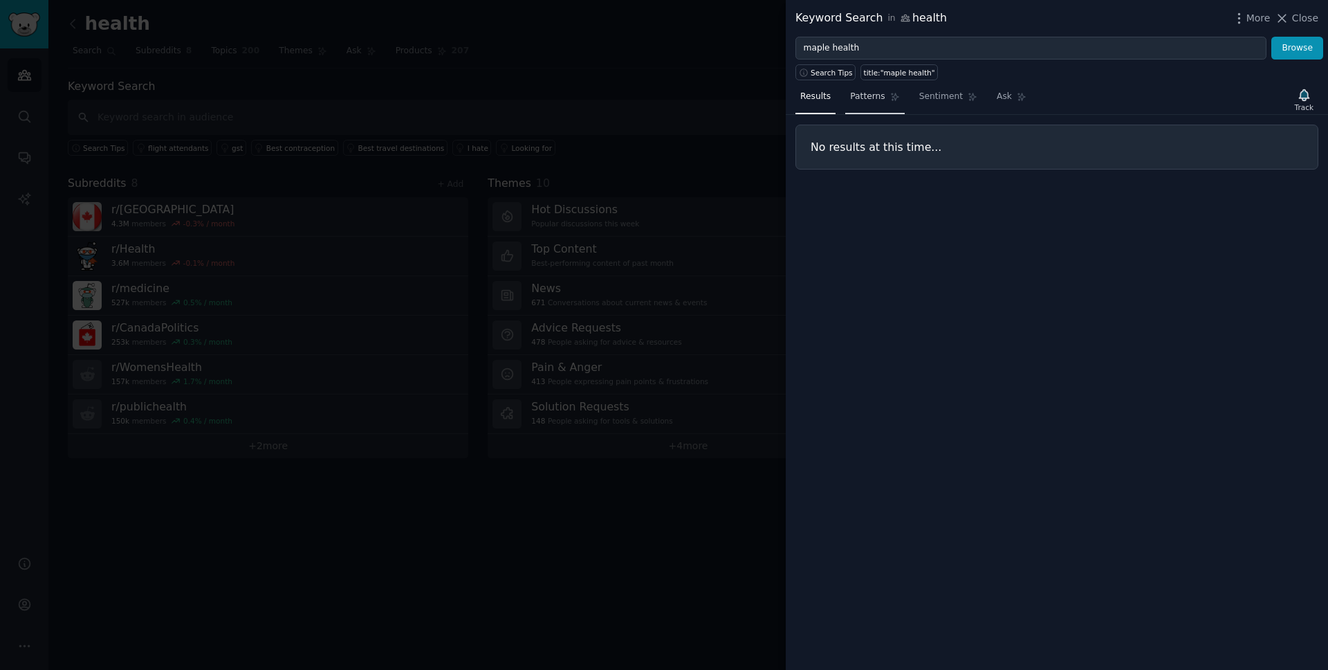
click at [870, 104] on link "Patterns" at bounding box center [874, 100] width 59 height 28
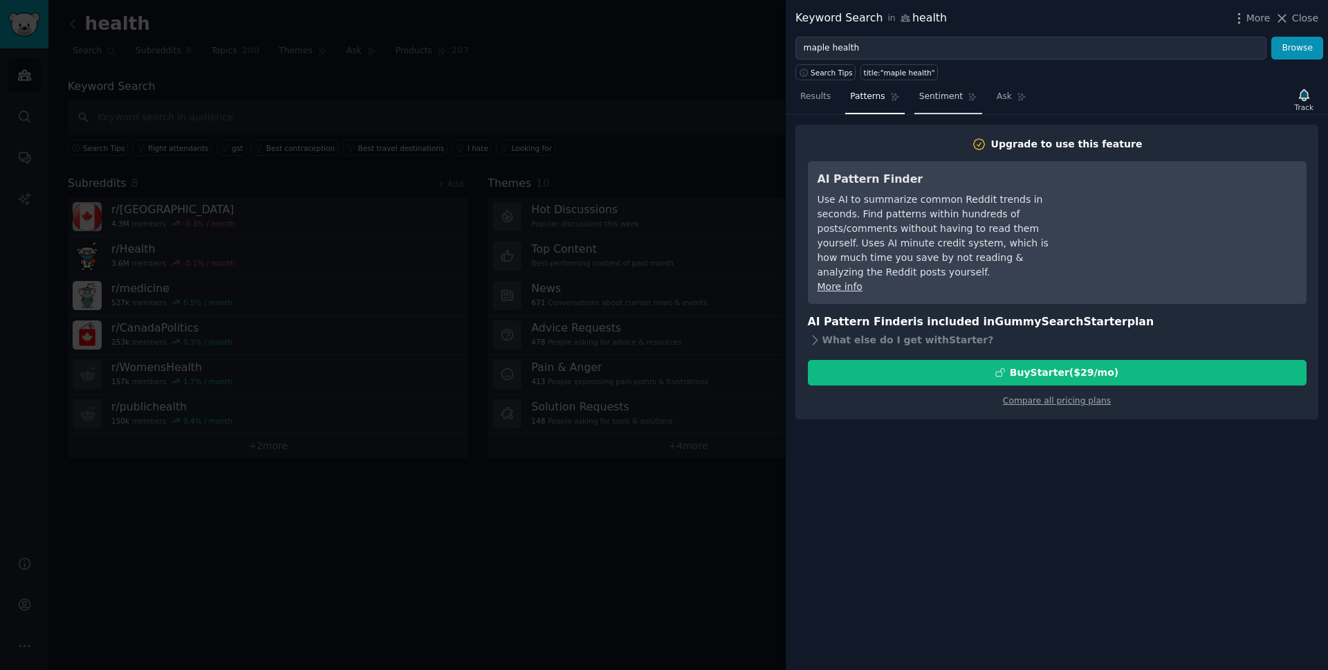
click at [950, 102] on span "Sentiment" at bounding box center [941, 97] width 44 height 12
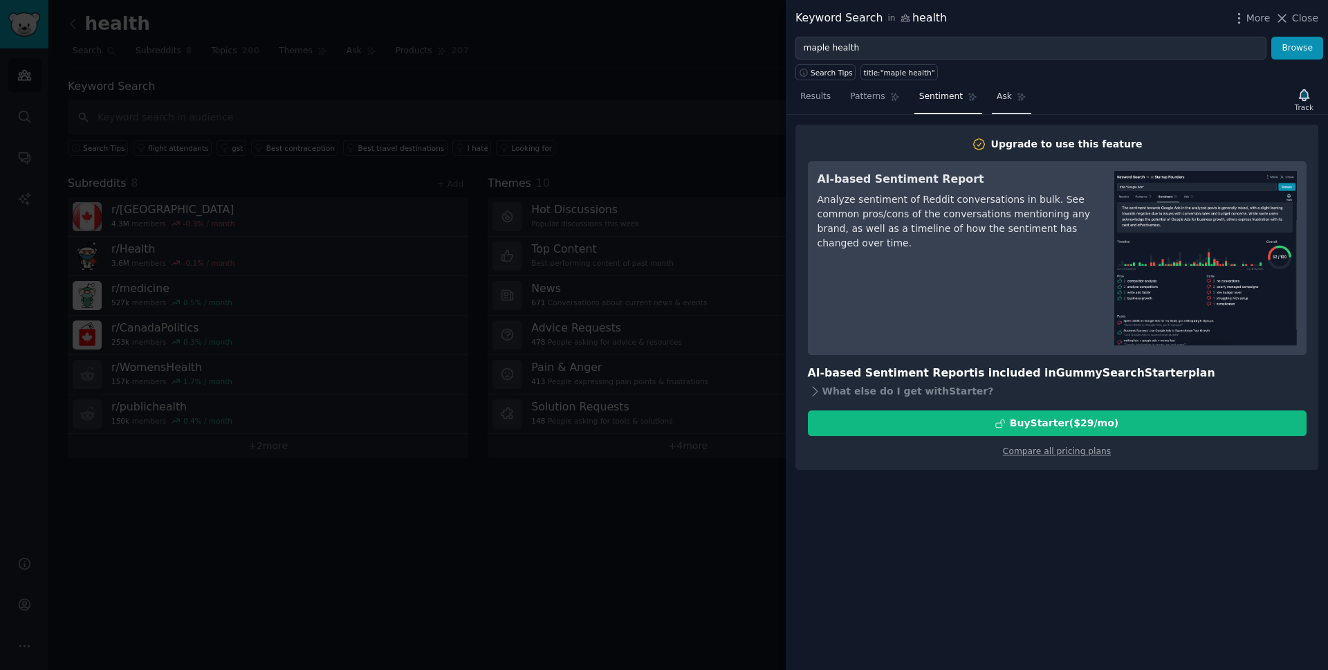
click at [1004, 100] on span "Ask" at bounding box center [1004, 97] width 15 height 12
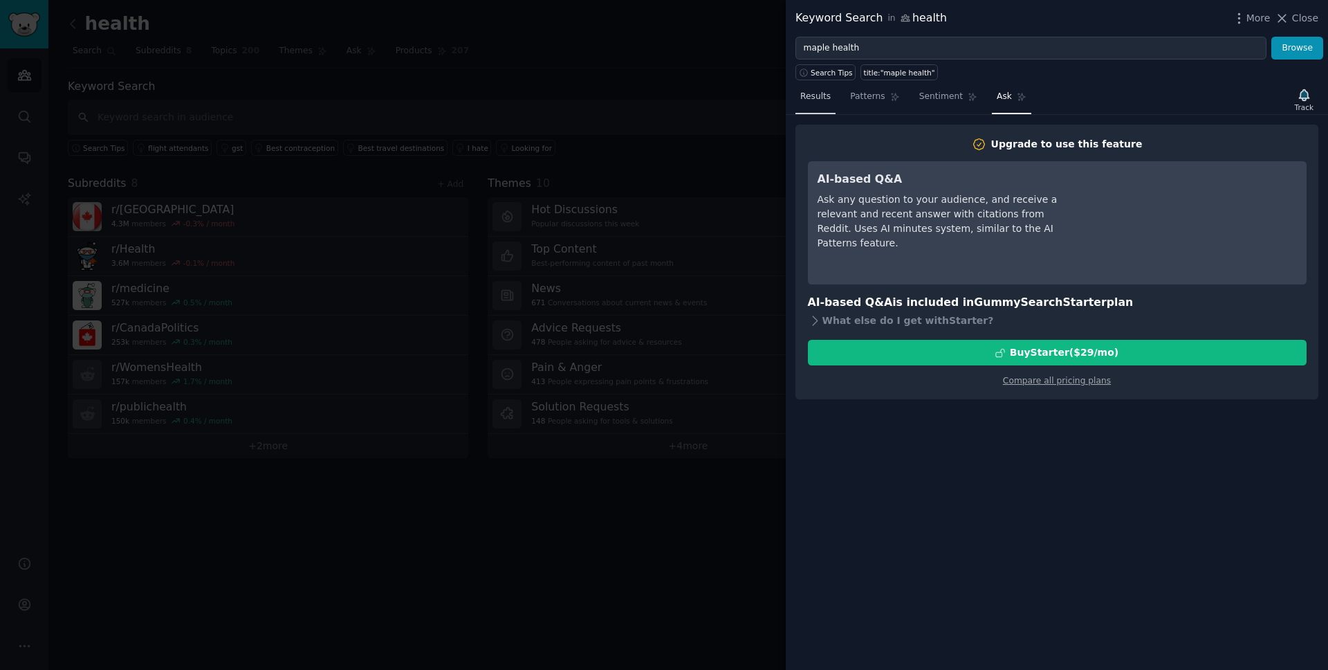
click at [814, 104] on link "Results" at bounding box center [816, 100] width 40 height 28
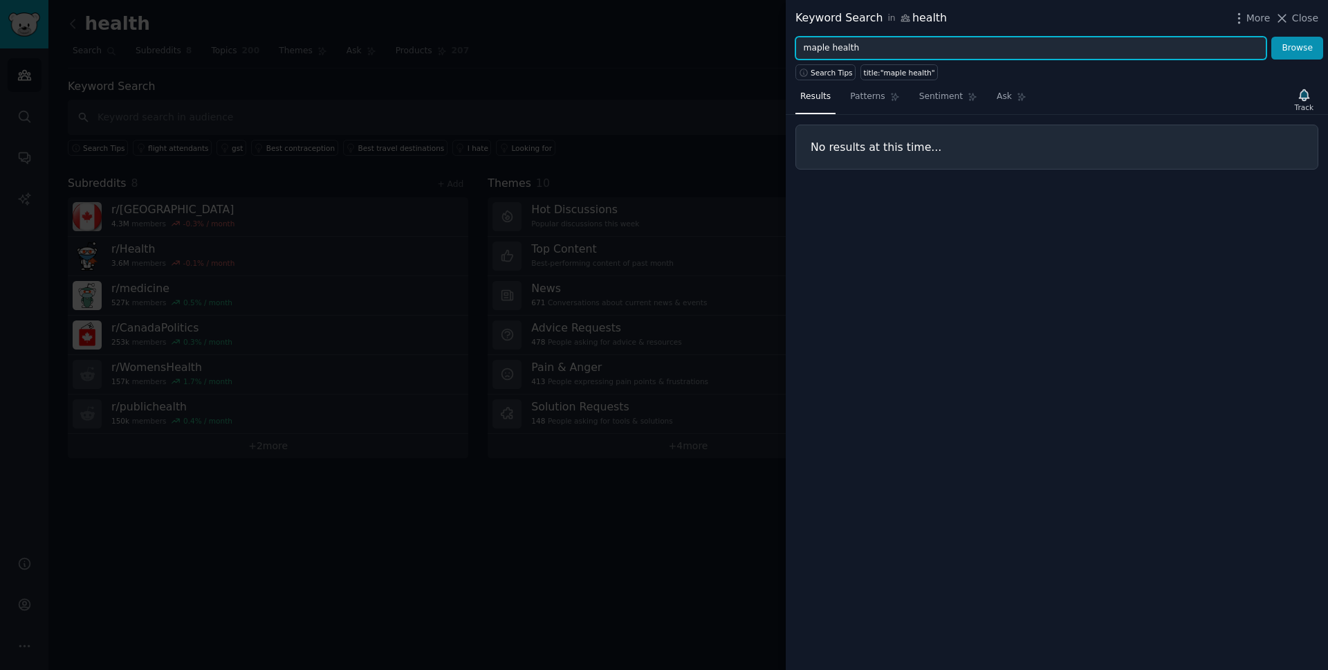
click at [845, 42] on input "maple health" at bounding box center [1031, 49] width 471 height 24
type input "maple"
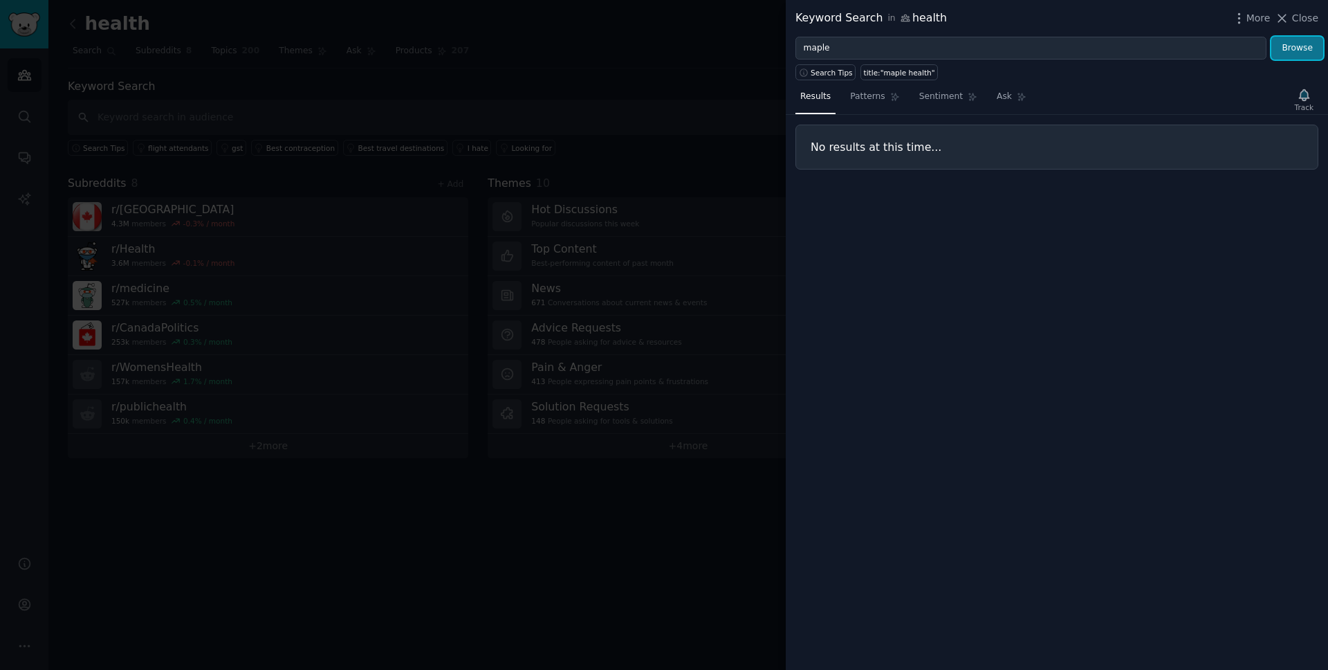
click at [1295, 46] on button "Browse" at bounding box center [1298, 49] width 52 height 24
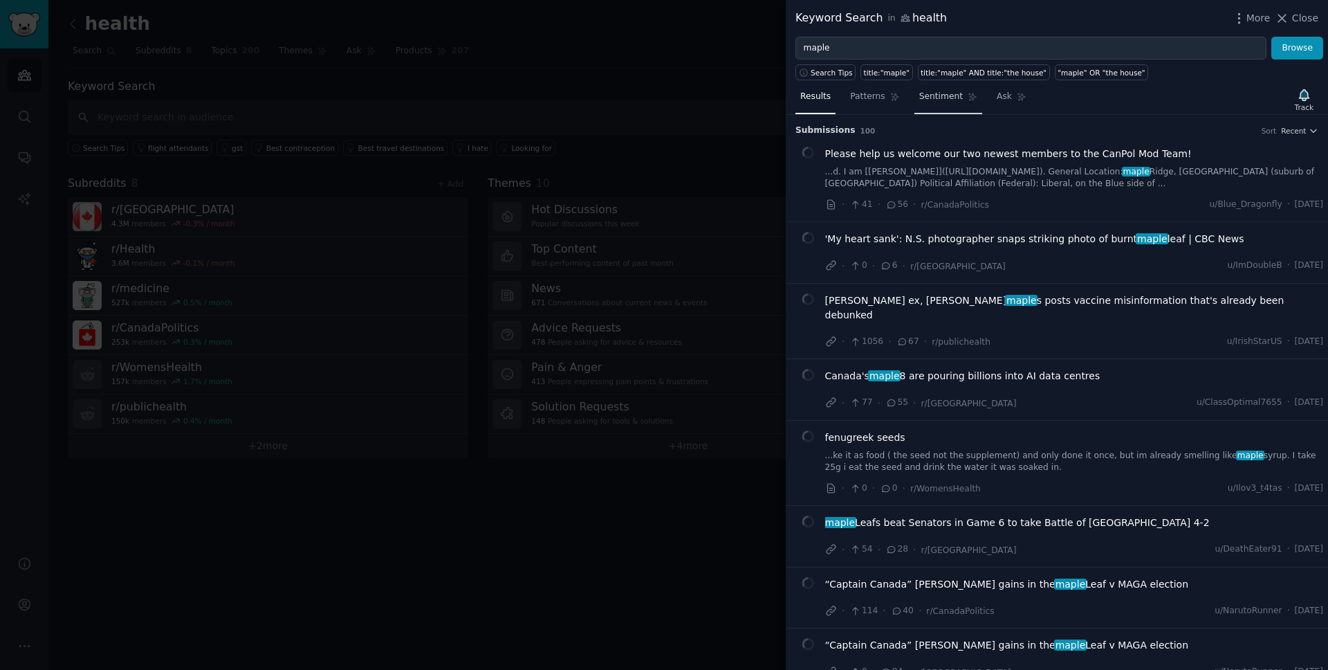
click at [937, 107] on link "Sentiment" at bounding box center [949, 100] width 68 height 28
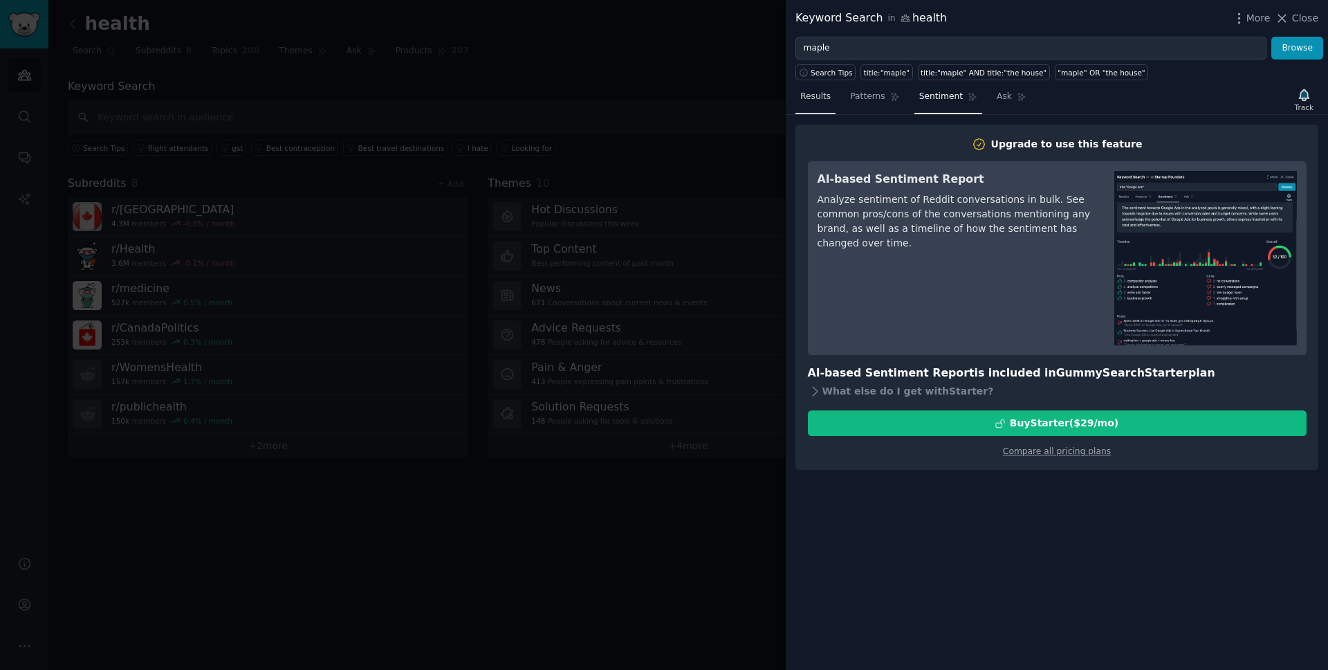
click at [809, 96] on span "Results" at bounding box center [815, 97] width 30 height 12
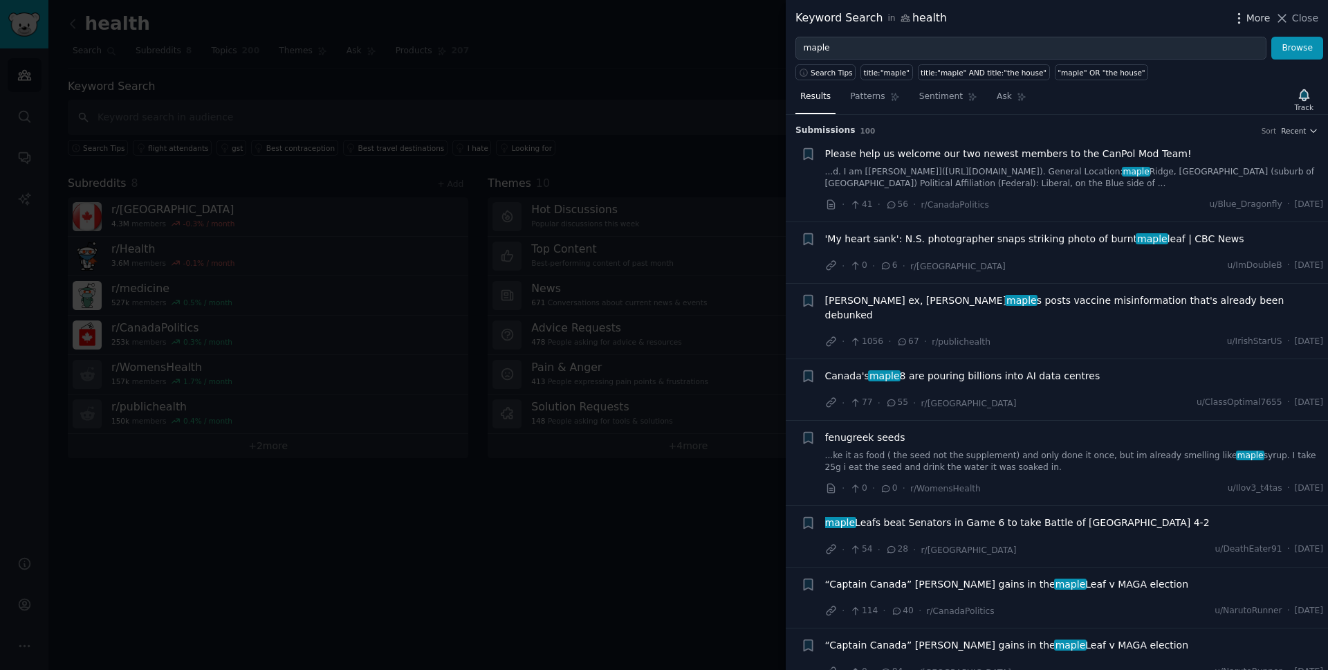
click at [1240, 22] on icon "button" at bounding box center [1238, 18] width 1 height 10
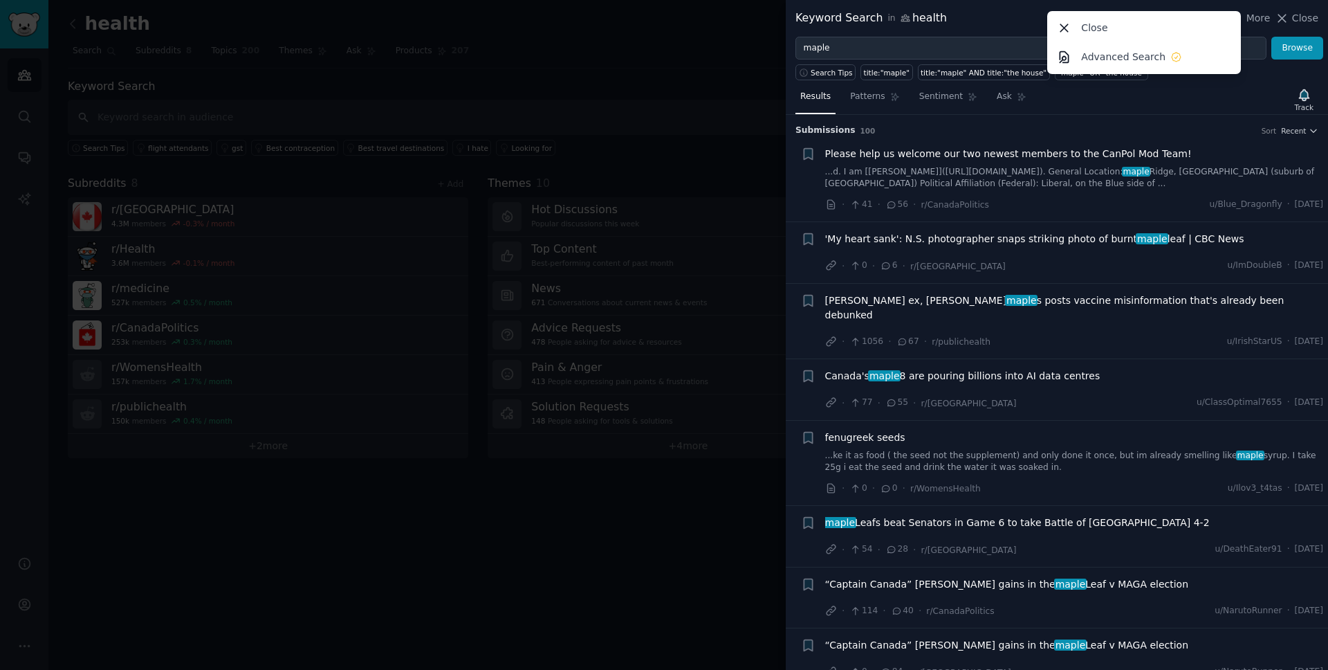
click at [1020, 119] on div "Submission s 100 Sort Recent" at bounding box center [1057, 126] width 523 height 22
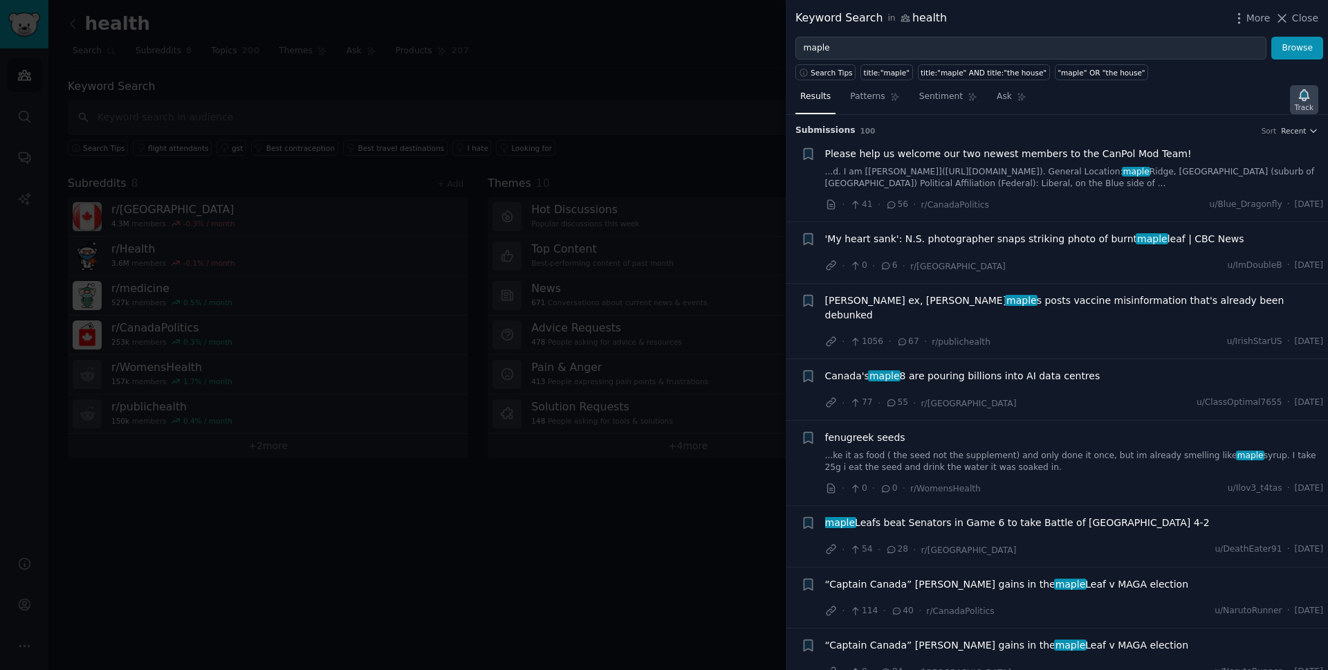
click at [1308, 104] on div "Track" at bounding box center [1304, 107] width 19 height 10
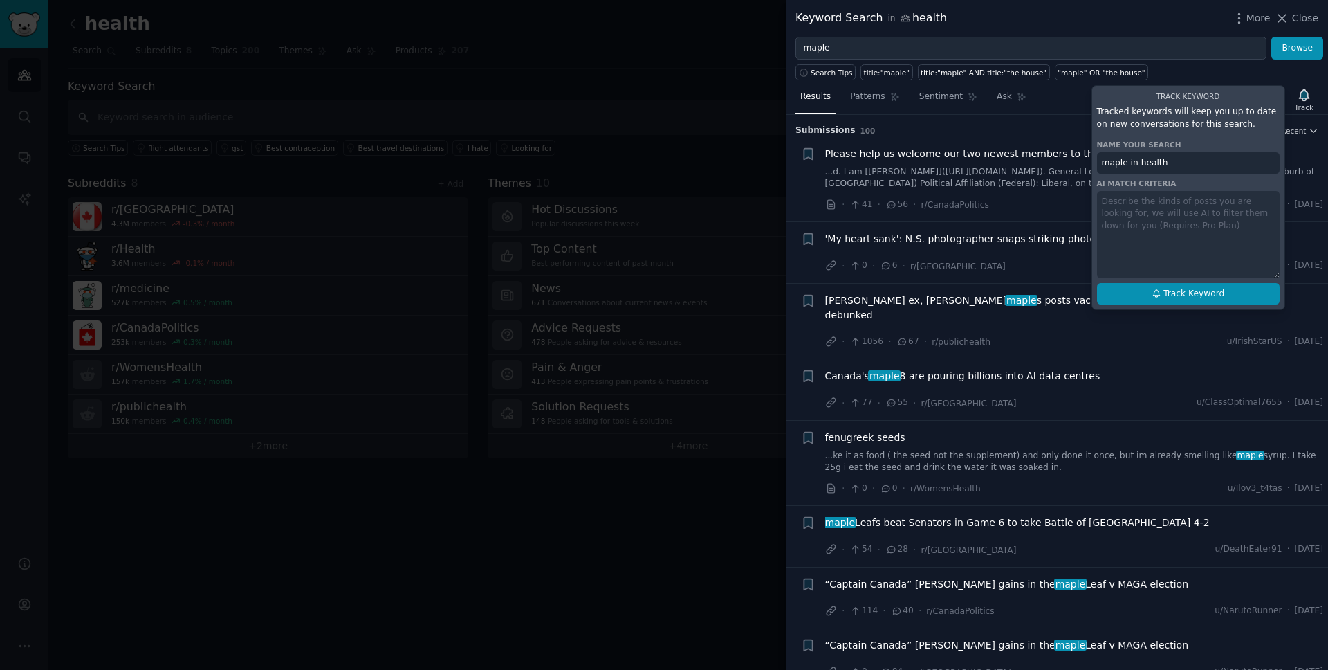
click at [1175, 300] on button "Track Keyword" at bounding box center [1188, 294] width 183 height 22
type input "maple in health"
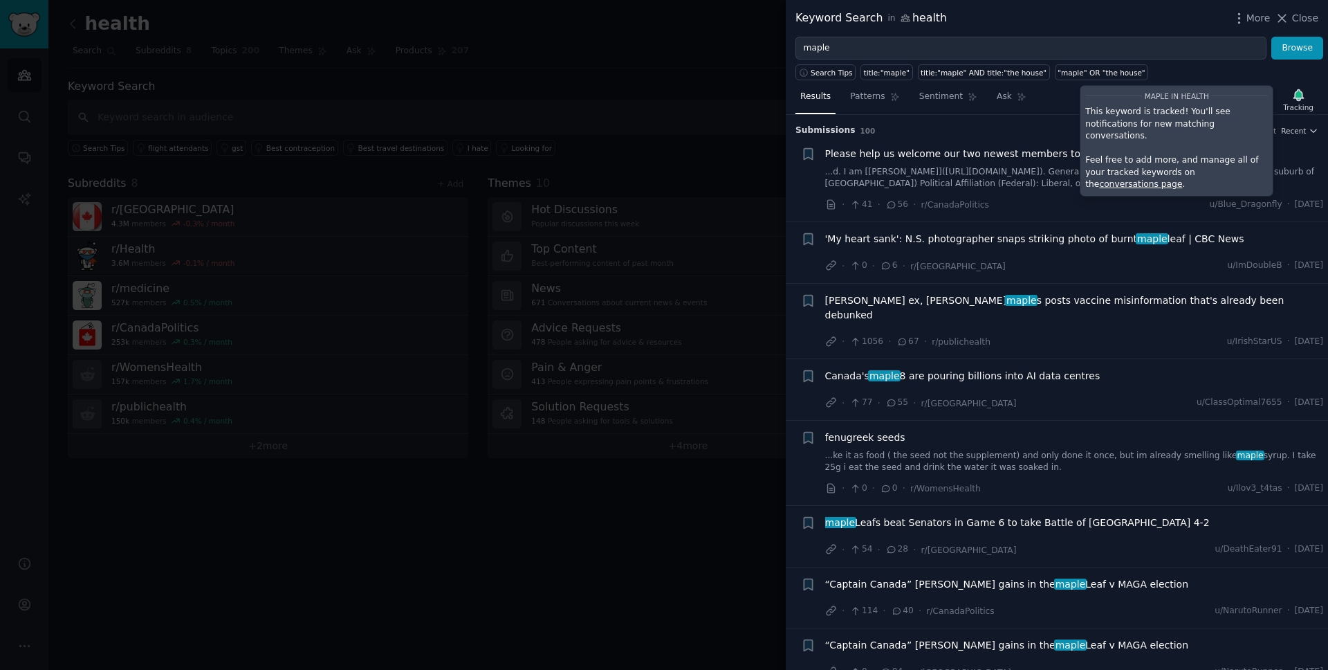
click at [1185, 24] on div "Keyword Search in health More Close" at bounding box center [1057, 18] width 523 height 17
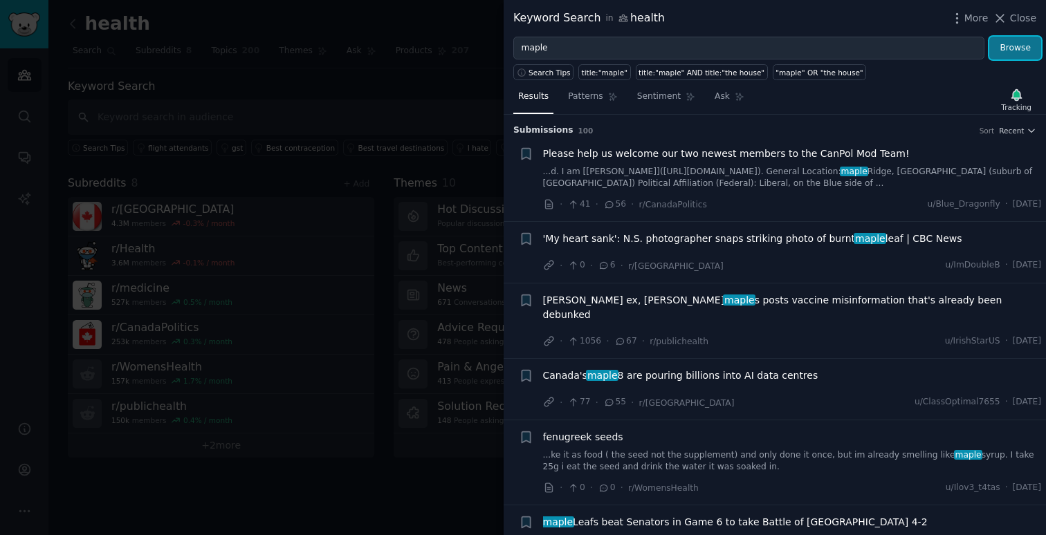
click at [1016, 42] on button "Browse" at bounding box center [1015, 49] width 52 height 24
